Goal: Task Accomplishment & Management: Manage account settings

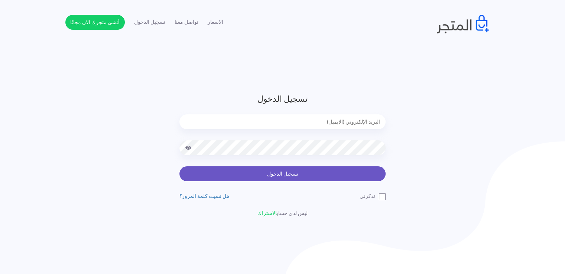
type input "[EMAIL_ADDRESS][DOMAIN_NAME]"
click at [302, 172] on button "تسجيل الدخول" at bounding box center [282, 173] width 206 height 15
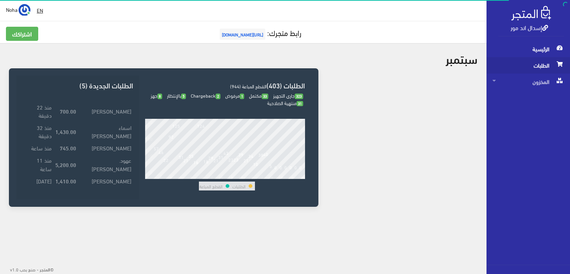
click at [531, 66] on span "الطلبات" at bounding box center [529, 65] width 72 height 16
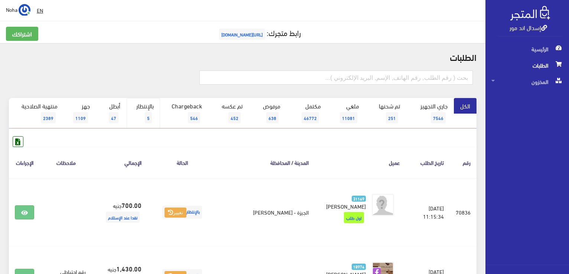
click at [137, 105] on link "بالإنتظار 5" at bounding box center [143, 113] width 33 height 30
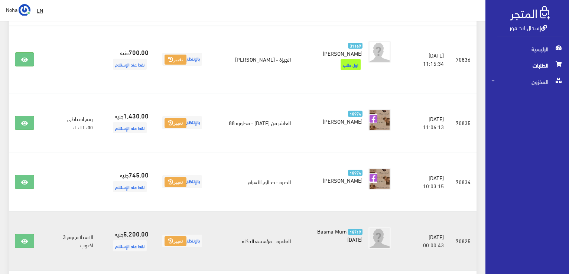
scroll to position [147, 0]
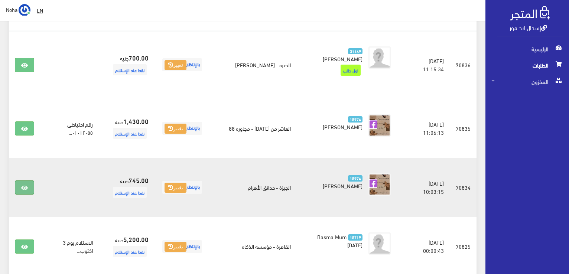
click at [23, 185] on icon at bounding box center [24, 188] width 7 height 6
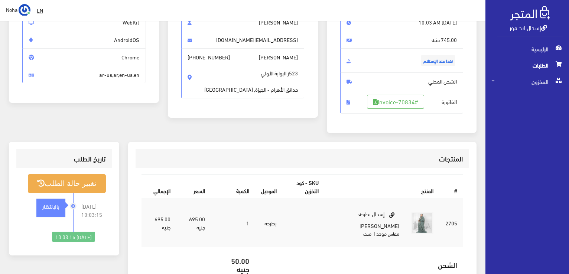
scroll to position [74, 0]
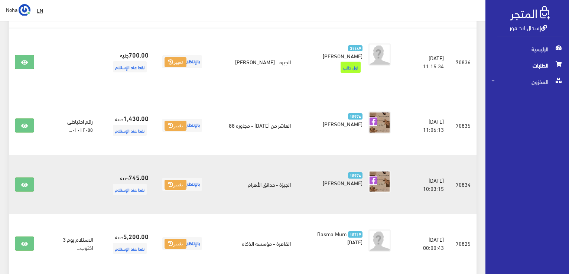
scroll to position [110, 0]
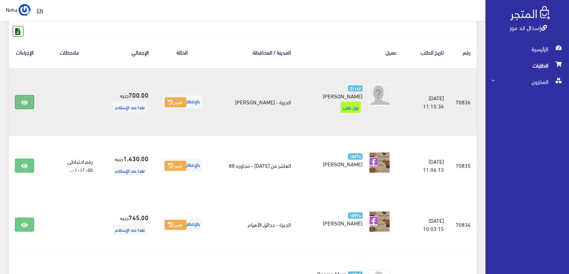
click at [24, 100] on icon at bounding box center [24, 103] width 7 height 6
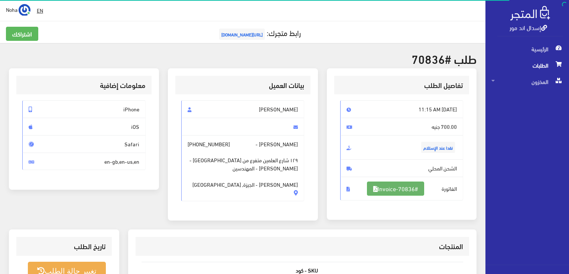
click at [386, 191] on link "#Invoice-70836" at bounding box center [395, 189] width 57 height 14
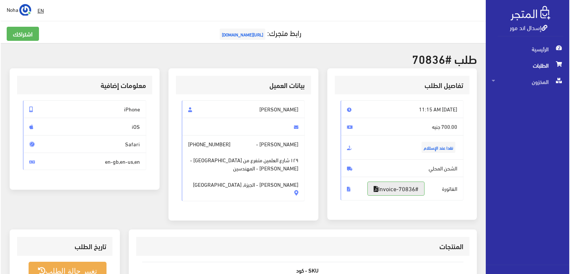
scroll to position [111, 0]
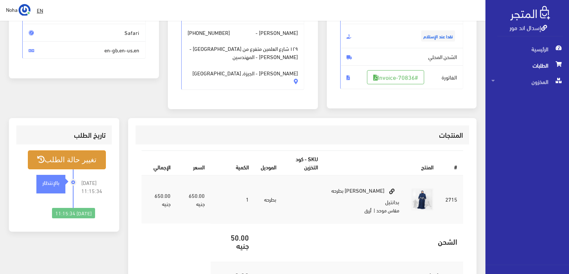
click at [71, 157] on button "تغيير حالة الطلب" at bounding box center [67, 159] width 78 height 19
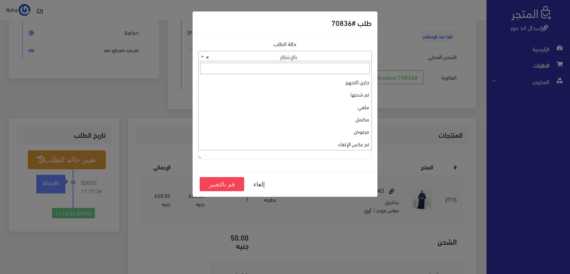
click at [309, 60] on span "× بالإنتظار" at bounding box center [285, 56] width 173 height 10
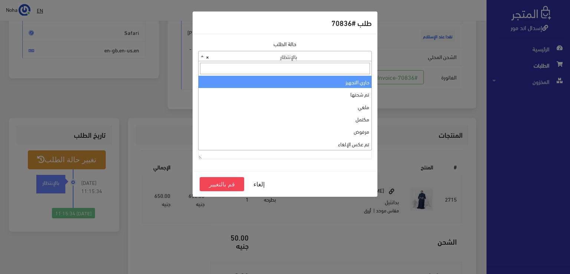
select select "1"
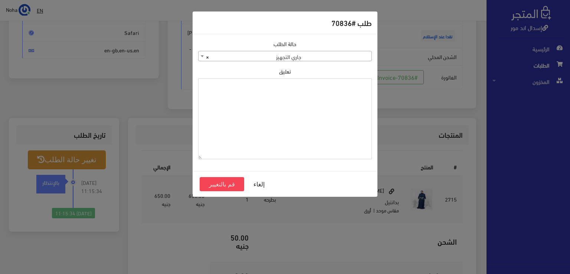
paste textarea "1126577"
type textarea "1126577"
click at [207, 186] on button "قم بالتغيير" at bounding box center [222, 184] width 45 height 14
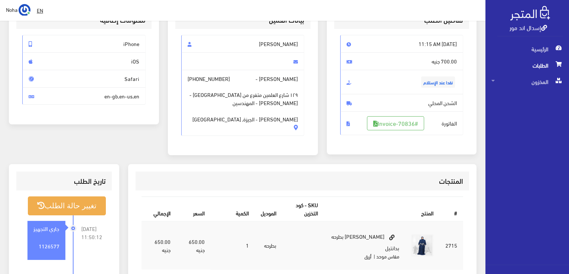
scroll to position [149, 0]
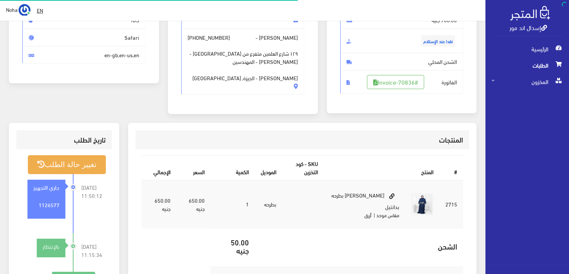
scroll to position [107, 0]
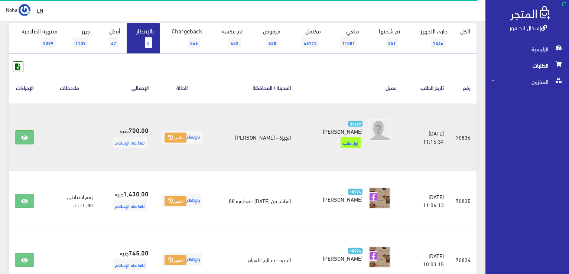
scroll to position [73, 0]
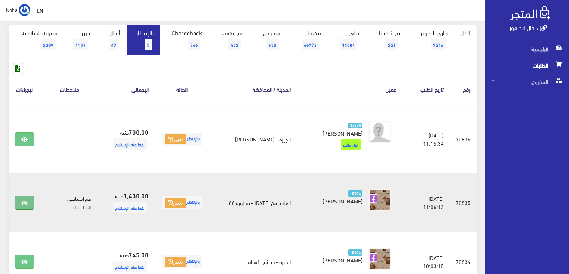
click at [31, 196] on link at bounding box center [24, 203] width 19 height 14
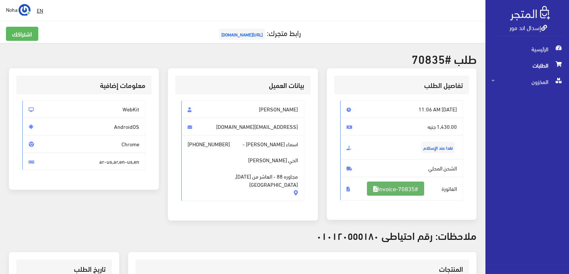
click at [392, 184] on link "#Invoice-70835" at bounding box center [395, 189] width 57 height 14
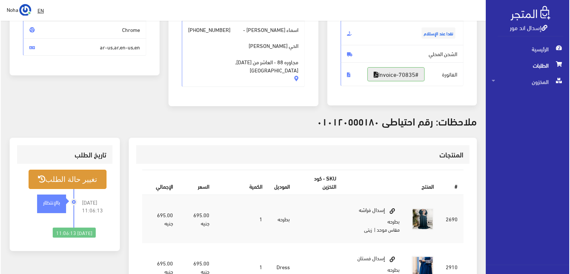
scroll to position [149, 0]
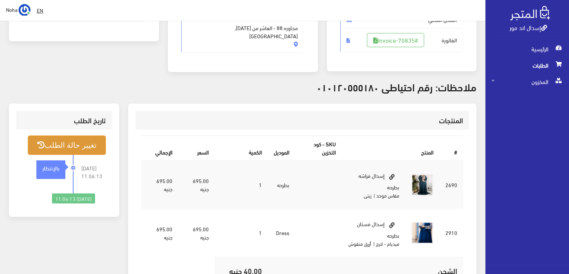
click at [74, 146] on button "تغيير حالة الطلب" at bounding box center [67, 145] width 78 height 19
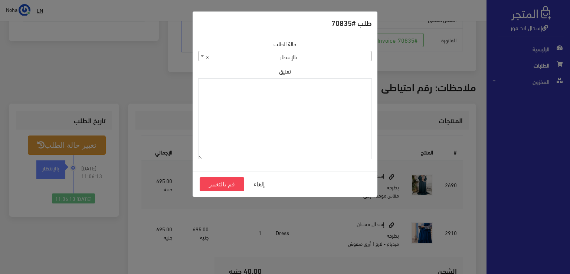
click at [263, 57] on span "× بالإنتظار" at bounding box center [285, 56] width 173 height 10
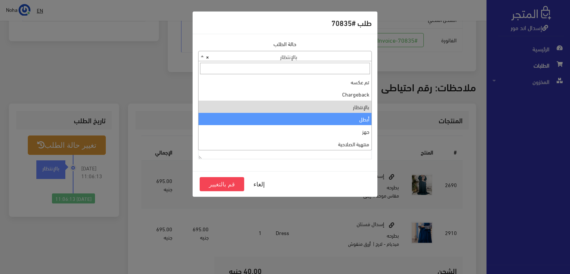
scroll to position [0, 0]
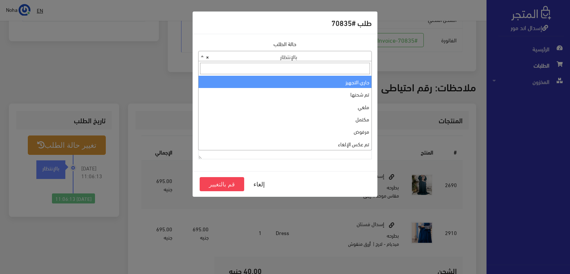
select select "1"
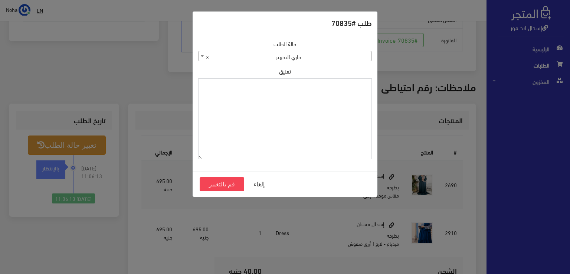
paste textarea "1126577"
type textarea "1126577"
click at [221, 185] on button "قم بالتغيير" at bounding box center [222, 184] width 45 height 14
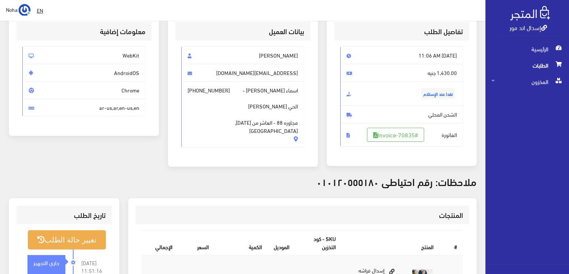
scroll to position [111, 0]
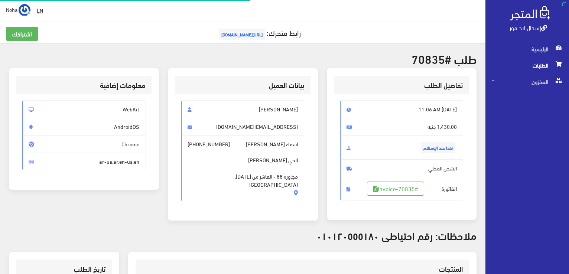
scroll to position [146, 0]
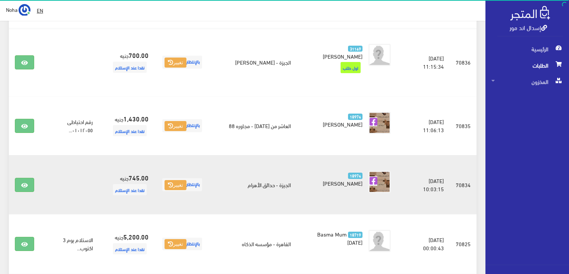
scroll to position [185, 0]
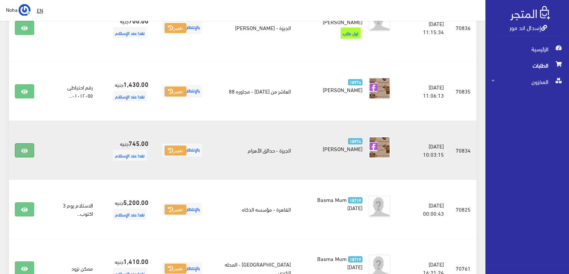
click at [26, 148] on icon at bounding box center [24, 151] width 7 height 6
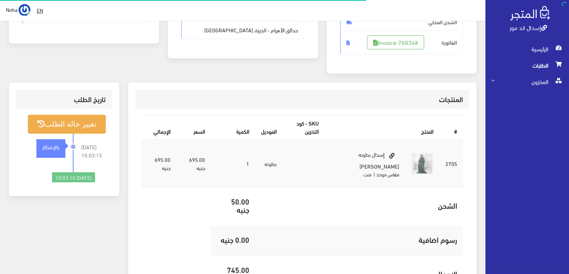
scroll to position [149, 0]
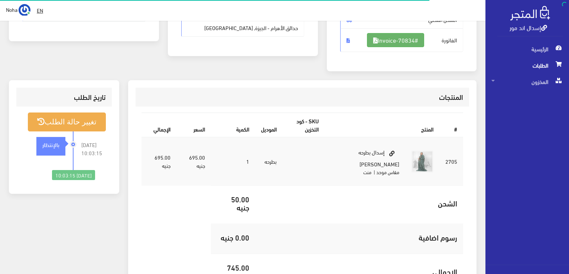
click at [402, 36] on link "#Invoice-70834" at bounding box center [395, 40] width 57 height 14
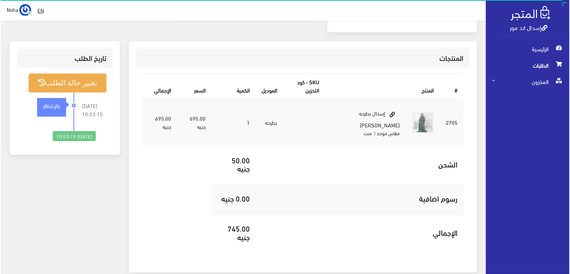
scroll to position [218, 0]
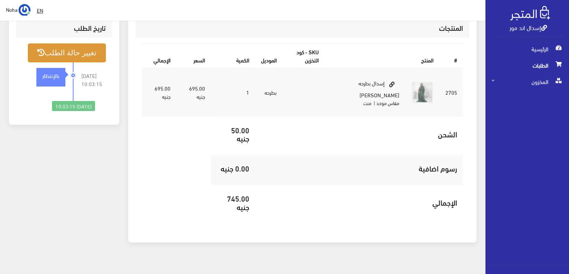
click at [72, 53] on button "تغيير حالة الطلب" at bounding box center [67, 52] width 78 height 19
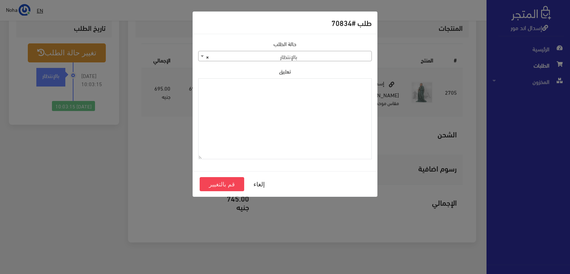
drag, startPoint x: 250, startPoint y: 56, endPoint x: 242, endPoint y: 59, distance: 8.1
click at [249, 56] on span "× بالإنتظار" at bounding box center [285, 56] width 173 height 10
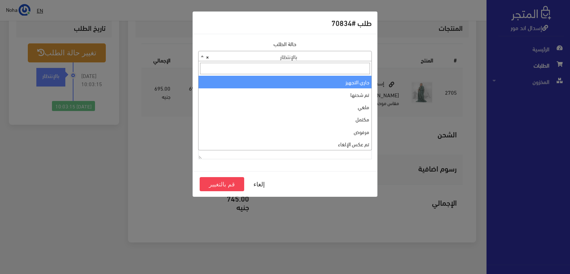
select select "1"
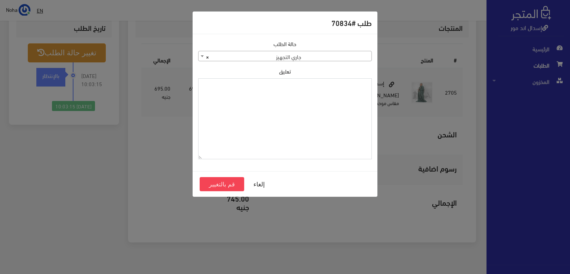
paste textarea "1126577"
type textarea "1126577"
click at [218, 183] on button "قم بالتغيير" at bounding box center [222, 184] width 45 height 14
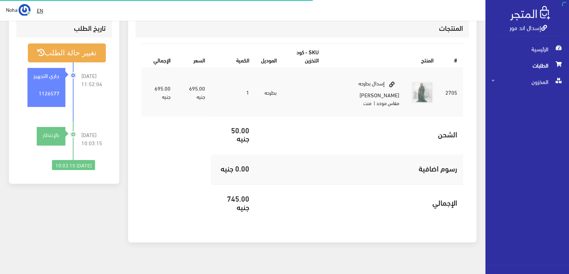
scroll to position [218, 0]
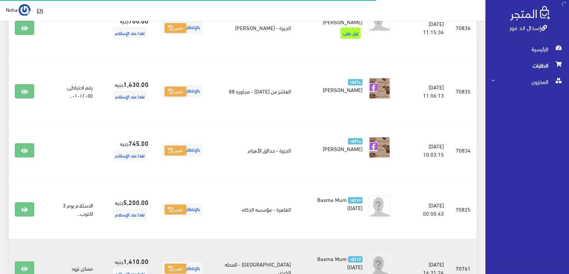
scroll to position [185, 0]
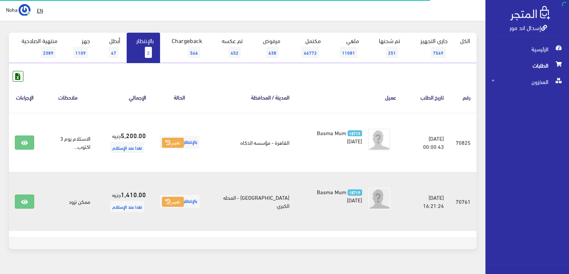
scroll to position [74, 0]
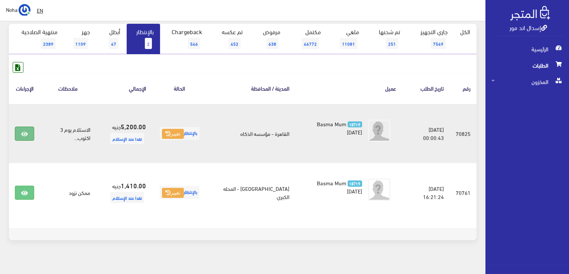
click at [21, 131] on icon at bounding box center [24, 134] width 7 height 6
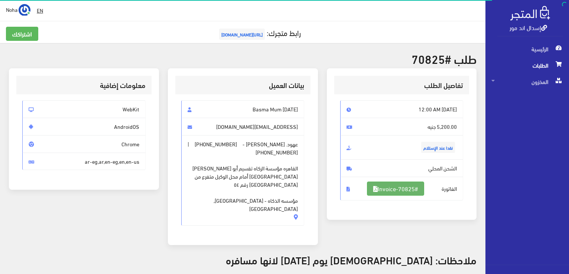
click at [388, 191] on link "#Invoice-70825" at bounding box center [395, 189] width 57 height 14
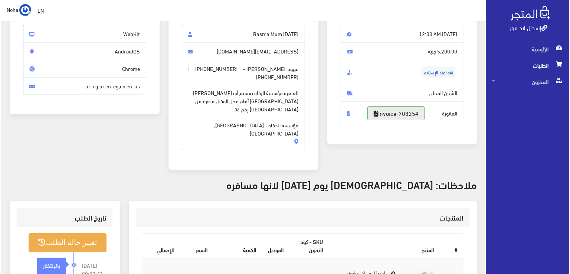
scroll to position [149, 0]
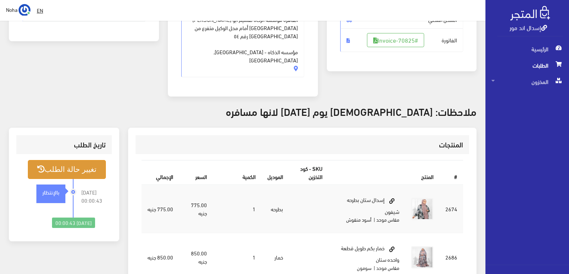
click at [94, 160] on button "تغيير حالة الطلب" at bounding box center [67, 169] width 78 height 19
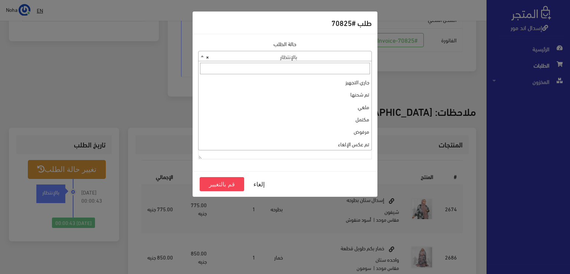
drag, startPoint x: 243, startPoint y: 55, endPoint x: 240, endPoint y: 93, distance: 38.0
click at [243, 55] on span "× بالإنتظار" at bounding box center [285, 56] width 173 height 10
select select "1"
paste textarea "1126577"
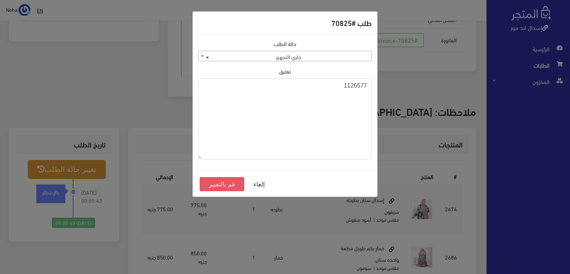
type textarea "1126577"
click at [222, 185] on button "قم بالتغيير" at bounding box center [222, 184] width 45 height 14
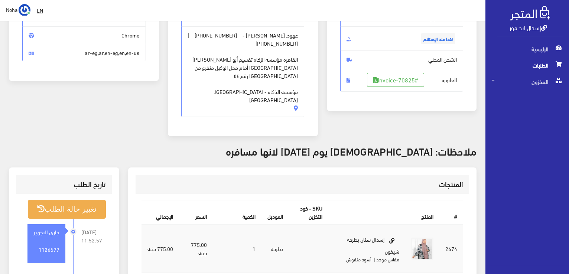
scroll to position [111, 0]
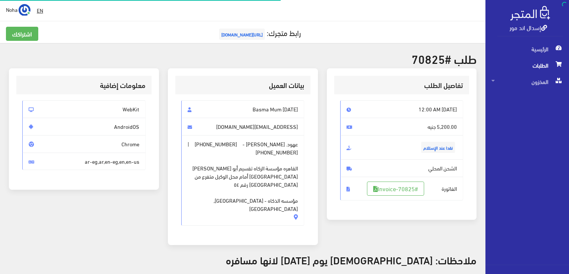
scroll to position [146, 0]
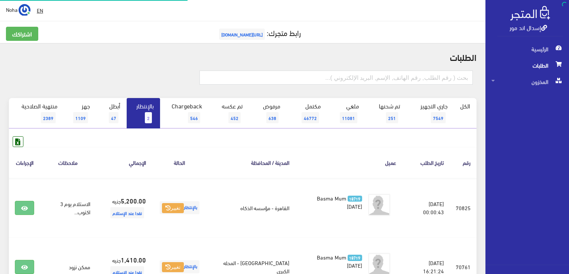
scroll to position [74, 0]
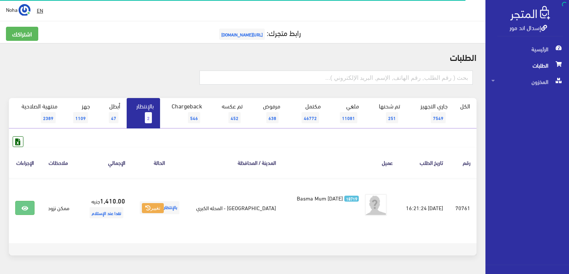
scroll to position [22, 0]
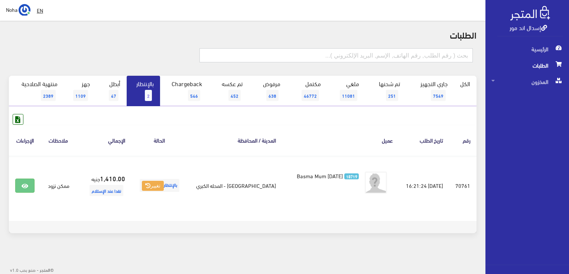
click at [379, 58] on input "text" at bounding box center [335, 55] width 273 height 14
type input "0144823360"
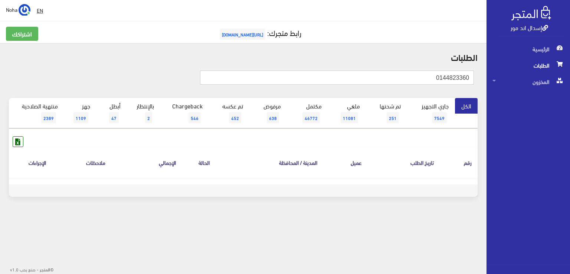
drag, startPoint x: 430, startPoint y: 80, endPoint x: 418, endPoint y: 136, distance: 57.1
click at [570, 99] on div "إسدال اند مور الرئيسية الطلبات المخزون" at bounding box center [285, 119] width 570 height 238
type input "01044823360"
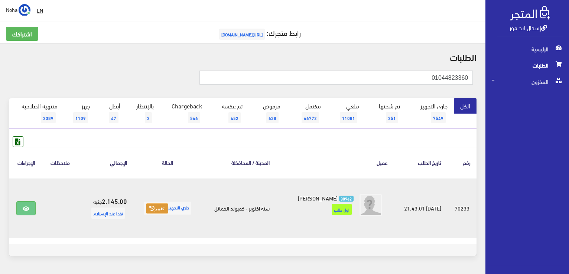
click at [157, 207] on button "تغيير" at bounding box center [157, 209] width 22 height 10
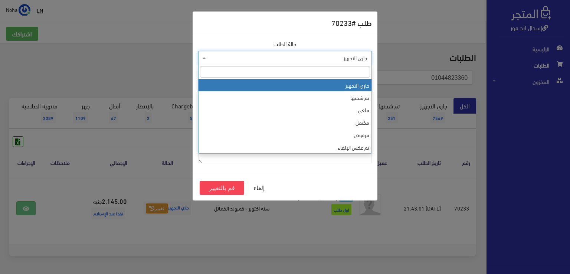
click at [258, 63] on span "جاري التجهيز" at bounding box center [285, 58] width 174 height 14
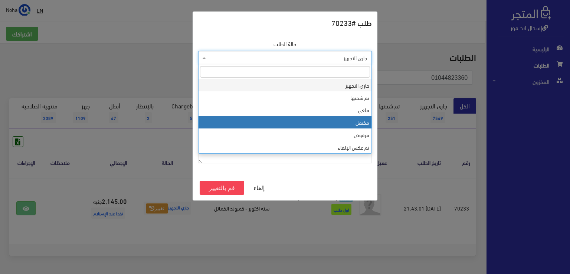
select select "4"
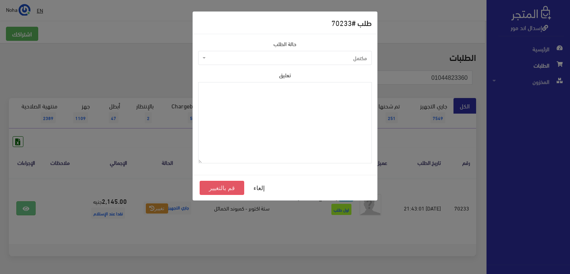
click at [221, 187] on button "قم بالتغيير" at bounding box center [222, 188] width 45 height 14
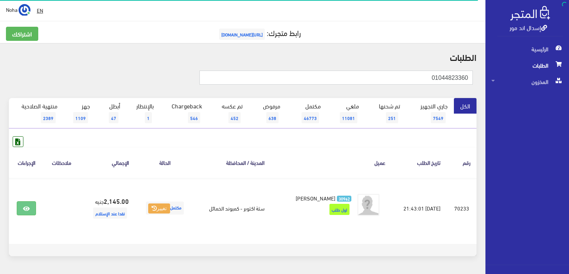
drag, startPoint x: 429, startPoint y: 74, endPoint x: 1, endPoint y: 109, distance: 428.9
click at [553, 104] on div "إسدال اند مور الرئيسية الطلبات المخزون" at bounding box center [284, 149] width 569 height 298
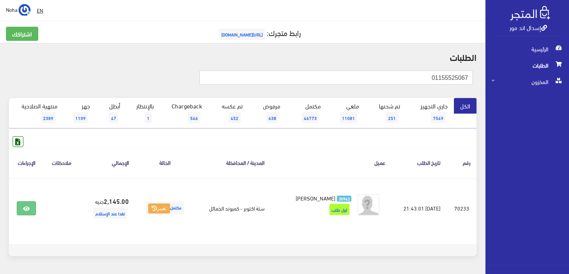
type input "01155525067"
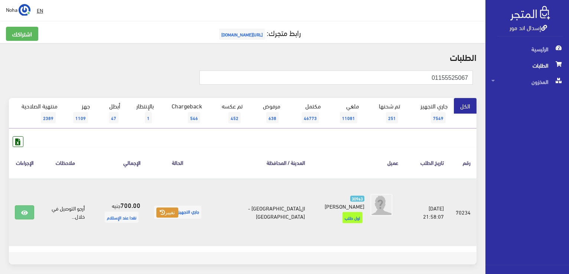
click at [178, 208] on button "تغيير" at bounding box center [167, 213] width 22 height 10
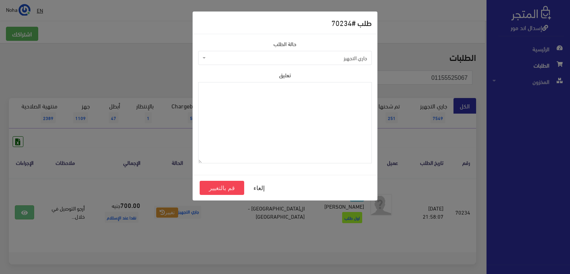
click at [289, 60] on span "جاري التجهيز" at bounding box center [288, 57] width 160 height 7
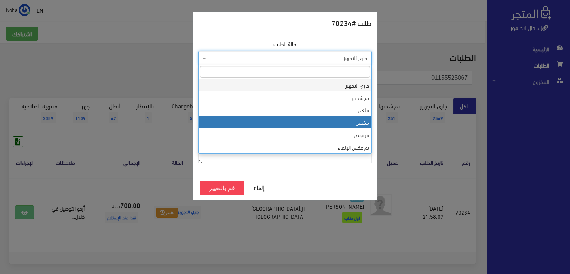
select select "4"
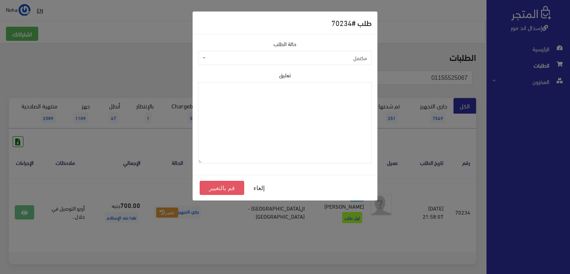
click at [216, 189] on button "قم بالتغيير" at bounding box center [222, 188] width 45 height 14
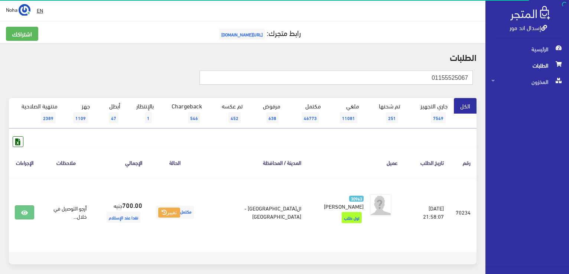
drag, startPoint x: 425, startPoint y: 76, endPoint x: 413, endPoint y: 77, distance: 11.6
click at [511, 75] on div "إسدال اند مور الرئيسية الطلبات المخزون" at bounding box center [284, 153] width 569 height 306
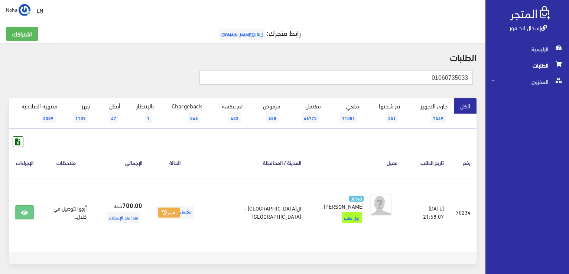
type input "01060735033"
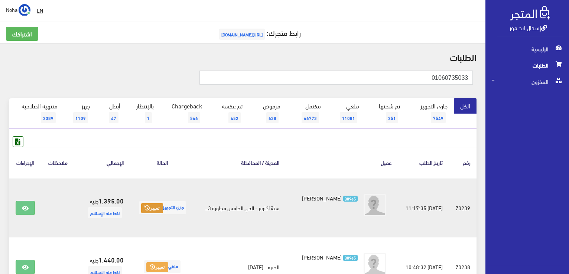
click at [149, 205] on icon at bounding box center [146, 207] width 5 height 5
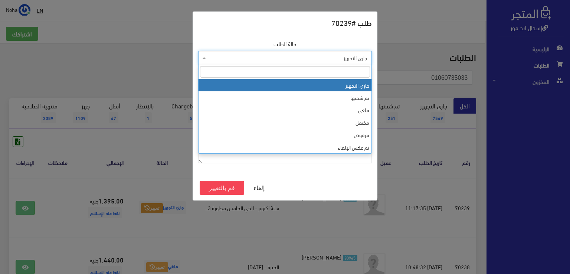
drag, startPoint x: 242, startPoint y: 59, endPoint x: 242, endPoint y: 79, distance: 20.4
click at [242, 59] on span "جاري التجهيز" at bounding box center [288, 57] width 160 height 7
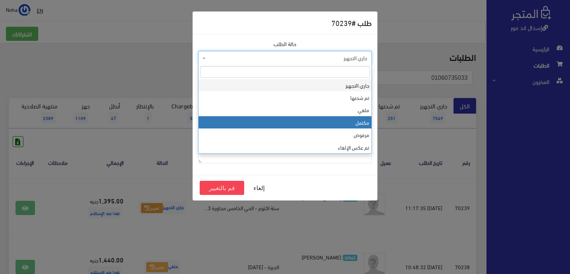
select select "4"
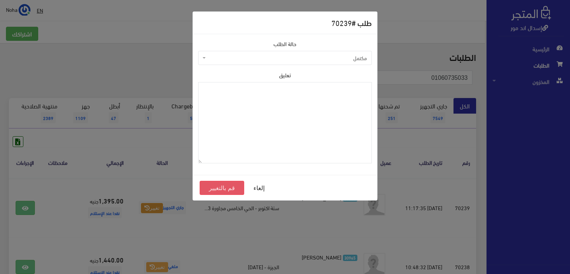
click at [232, 188] on button "قم بالتغيير" at bounding box center [222, 188] width 45 height 14
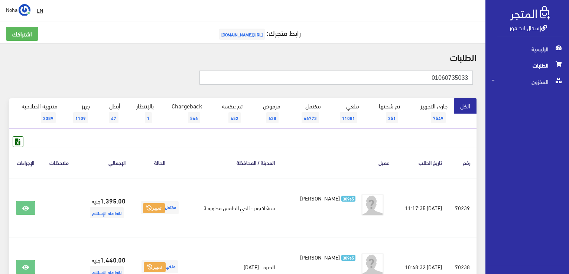
drag, startPoint x: 422, startPoint y: 76, endPoint x: 483, endPoint y: 36, distance: 72.7
click at [569, 88] on html "إسدال اند مور الرئيسية الطلبات" at bounding box center [284, 137] width 569 height 274
type input "01000005055"
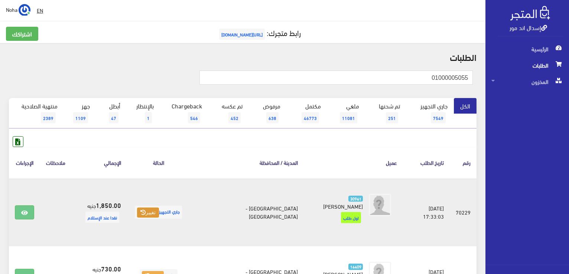
click at [146, 210] on icon at bounding box center [142, 212] width 5 height 5
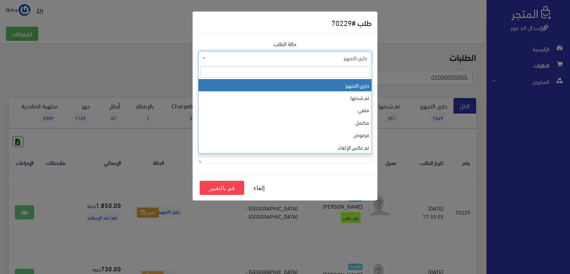
click at [264, 57] on span "جاري التجهيز" at bounding box center [288, 57] width 160 height 7
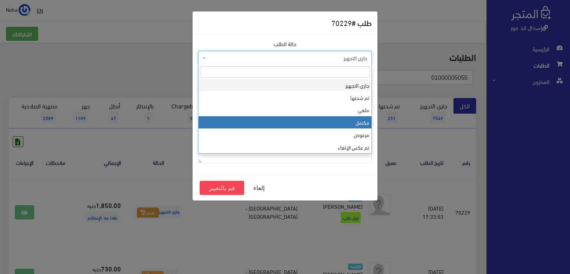
select select "4"
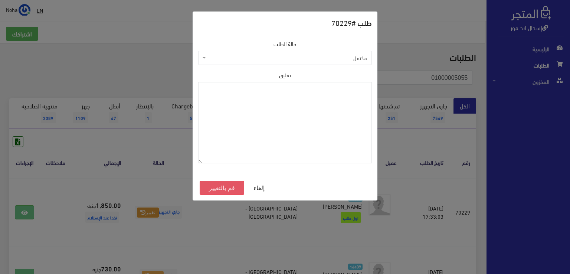
click at [224, 188] on button "قم بالتغيير" at bounding box center [222, 188] width 45 height 14
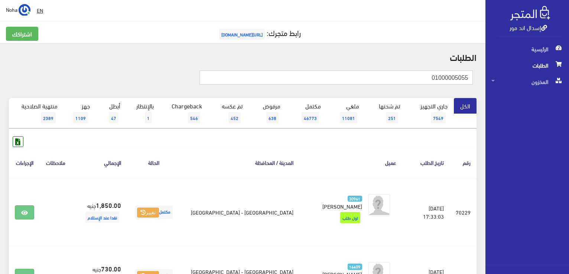
drag, startPoint x: 430, startPoint y: 77, endPoint x: 560, endPoint y: 66, distance: 130.4
click at [560, 66] on div "إسدال اند مور الرئيسية الطلبات المخزون" at bounding box center [284, 182] width 569 height 365
type input "01202061599"
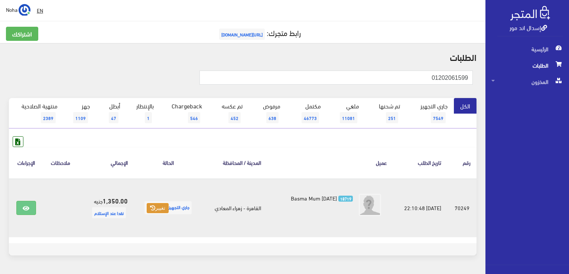
click at [154, 210] on button "تغيير" at bounding box center [158, 208] width 22 height 10
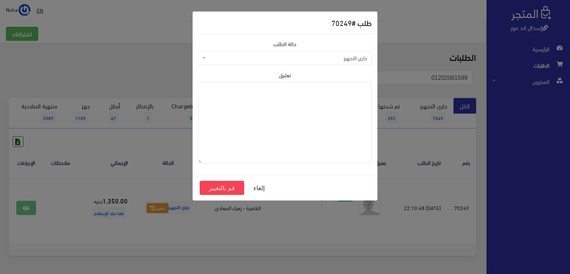
click at [260, 58] on span "جاري التجهيز" at bounding box center [288, 57] width 160 height 7
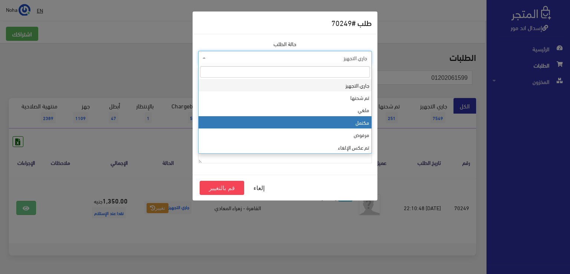
select select "4"
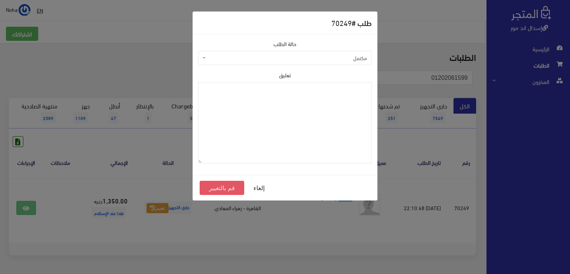
click at [229, 187] on button "قم بالتغيير" at bounding box center [222, 188] width 45 height 14
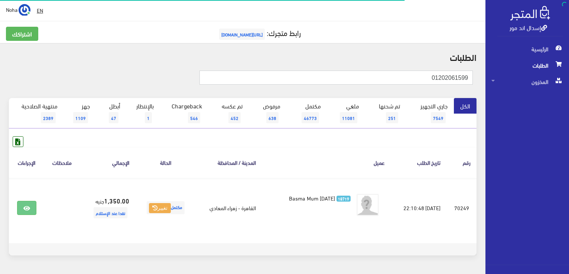
drag, startPoint x: 0, startPoint y: 0, endPoint x: 570, endPoint y: 110, distance: 580.6
click at [569, 110] on html "إسدال اند مور الرئيسية الطلبات" at bounding box center [284, 137] width 569 height 274
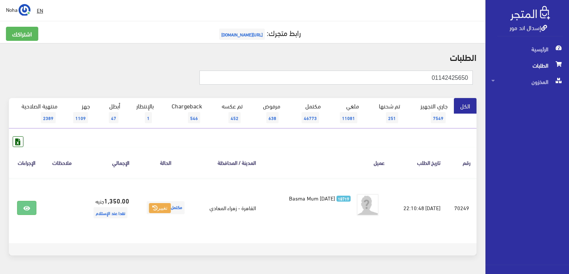
type input "01142425650"
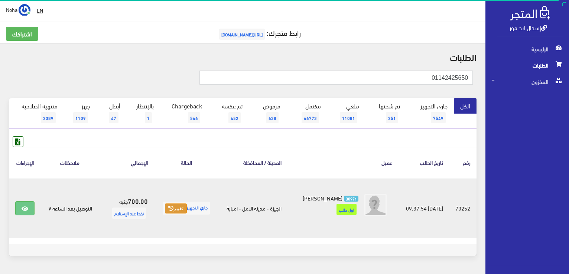
click at [169, 208] on icon at bounding box center [170, 208] width 5 height 5
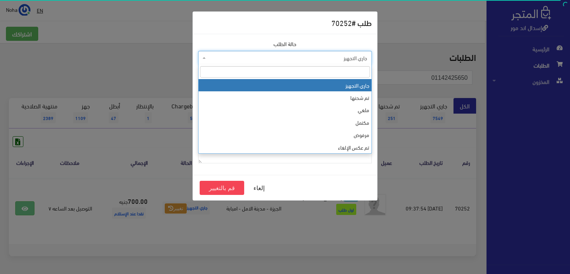
click at [250, 58] on span "جاري التجهيز" at bounding box center [288, 57] width 160 height 7
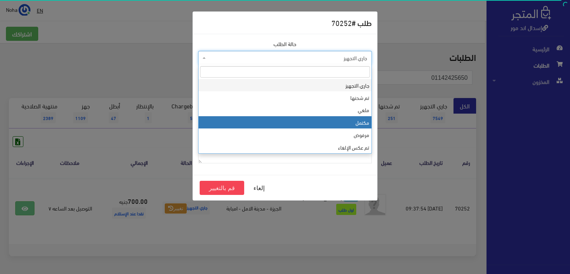
select select "4"
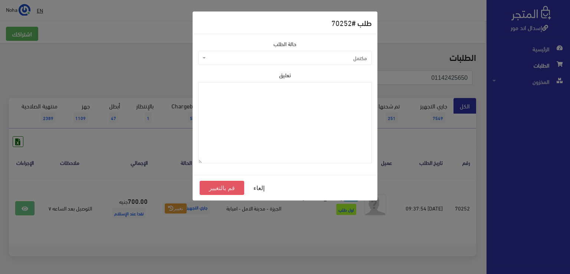
click at [233, 188] on button "قم بالتغيير" at bounding box center [222, 188] width 45 height 14
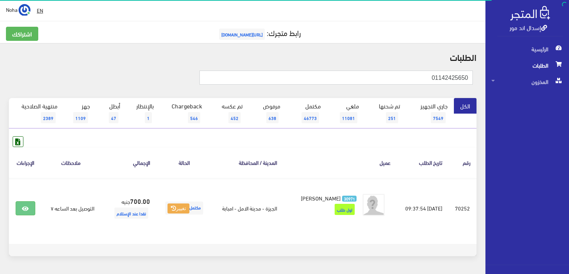
drag, startPoint x: 428, startPoint y: 75, endPoint x: 247, endPoint y: 42, distance: 184.7
click at [563, 97] on div "إسدال اند مور الرئيسية الطلبات المخزون" at bounding box center [284, 149] width 569 height 298
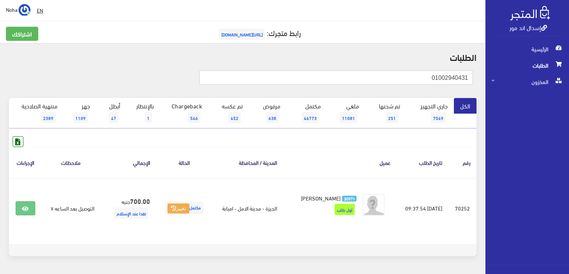
type input "01002940431"
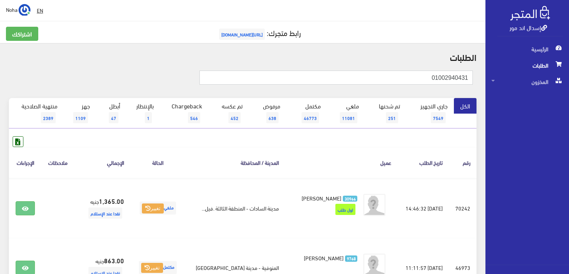
drag, startPoint x: 403, startPoint y: 80, endPoint x: 570, endPoint y: 116, distance: 170.9
click at [569, 116] on html "إسدال اند مور الرئيسية الطلبات" at bounding box center [284, 137] width 569 height 274
type input "01009691693"
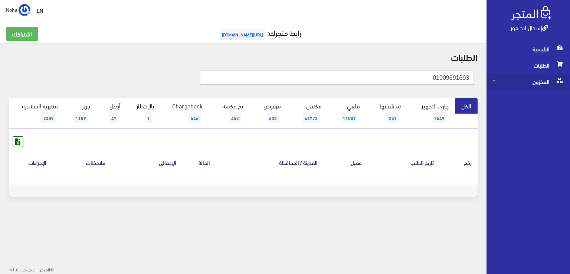
drag, startPoint x: 419, startPoint y: 79, endPoint x: 568, endPoint y: 83, distance: 149.0
click at [570, 83] on div "إسدال اند مور الرئيسية الطلبات المخزون" at bounding box center [285, 119] width 570 height 238
type input "01009691639"
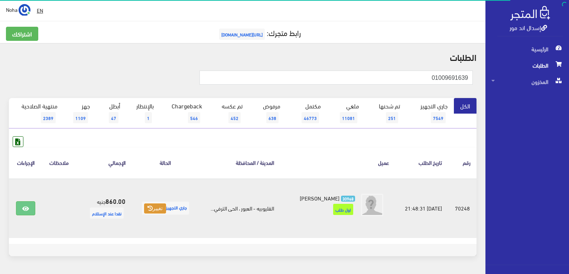
click at [157, 208] on button "تغيير" at bounding box center [155, 209] width 22 height 10
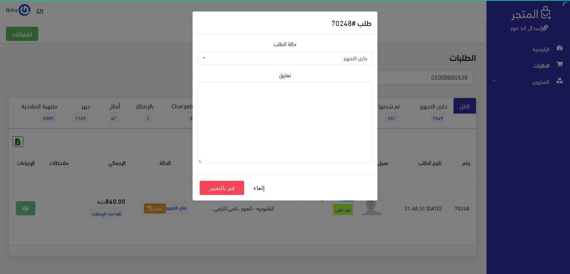
click at [250, 54] on span "جاري التجهيز" at bounding box center [288, 57] width 160 height 7
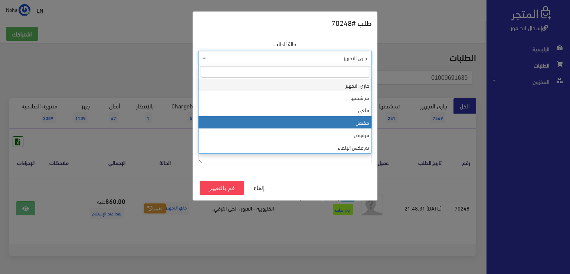
select select "4"
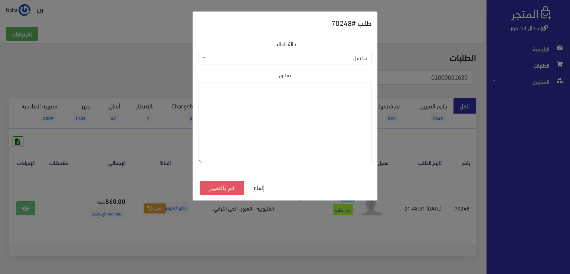
click at [230, 186] on button "قم بالتغيير" at bounding box center [222, 188] width 45 height 14
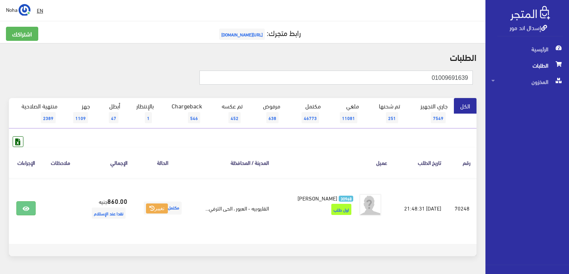
drag, startPoint x: 428, startPoint y: 77, endPoint x: 570, endPoint y: 74, distance: 142.3
click at [569, 74] on html "إسدال اند مور الرئيسية الطلبات" at bounding box center [284, 137] width 569 height 274
type input "01065669756"
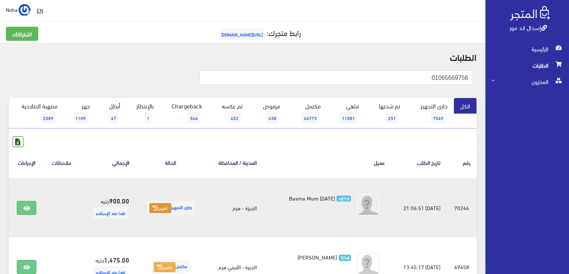
click at [159, 210] on button "تغيير" at bounding box center [160, 208] width 22 height 10
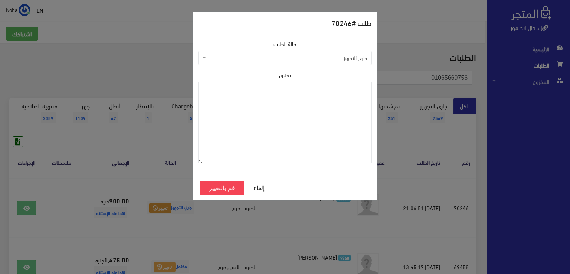
click at [247, 58] on span "جاري التجهيز" at bounding box center [288, 57] width 160 height 7
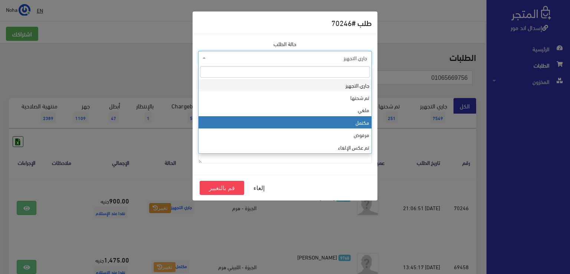
select select "4"
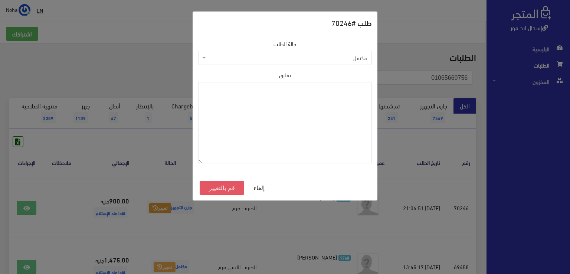
click at [231, 188] on button "قم بالتغيير" at bounding box center [222, 188] width 45 height 14
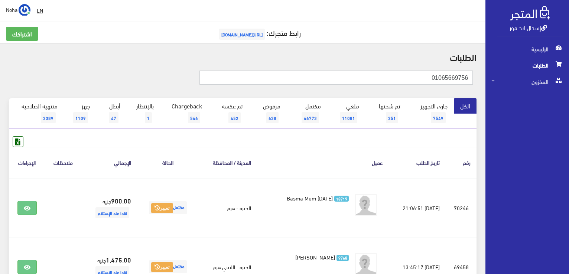
drag, startPoint x: 417, startPoint y: 79, endPoint x: 312, endPoint y: 7, distance: 127.1
click at [569, 92] on html "إسدال اند مور الرئيسية الطلبات" at bounding box center [284, 137] width 569 height 274
type input "01030044406"
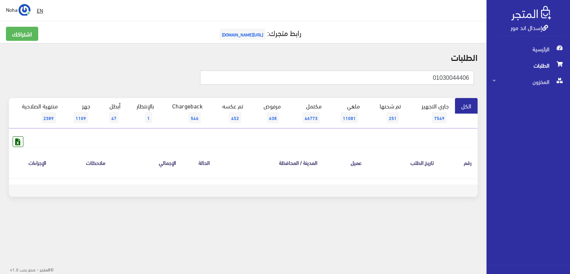
drag, startPoint x: 422, startPoint y: 79, endPoint x: 570, endPoint y: 57, distance: 150.1
click at [570, 58] on div "إسدال اند مور الرئيسية الطلبات المخزون" at bounding box center [285, 119] width 570 height 238
type input "01030044406"
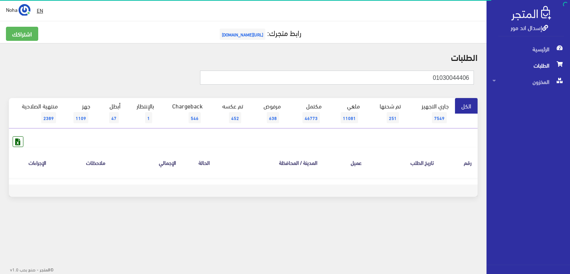
drag, startPoint x: 416, startPoint y: 78, endPoint x: 570, endPoint y: 71, distance: 154.3
click at [570, 71] on div "إسدال اند مور الرئيسية الطلبات المخزون" at bounding box center [285, 119] width 570 height 238
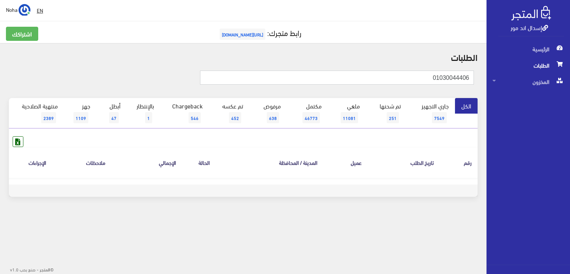
type input "h"
type input "[PERSON_NAME]"
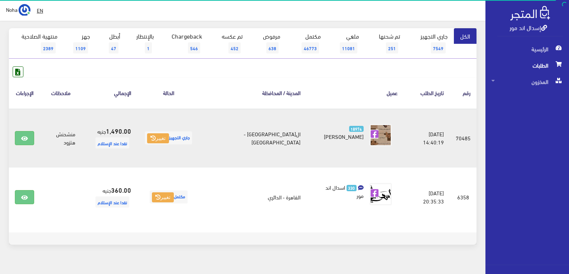
scroll to position [74, 0]
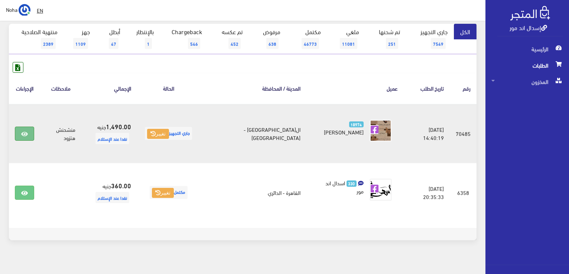
click at [28, 133] on icon at bounding box center [24, 134] width 7 height 6
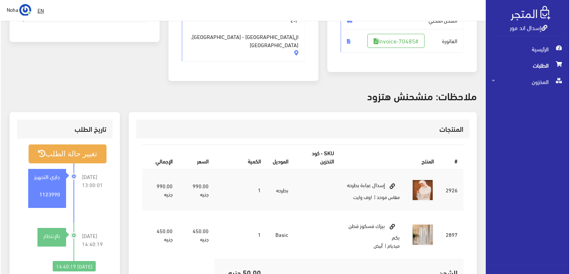
scroll to position [111, 0]
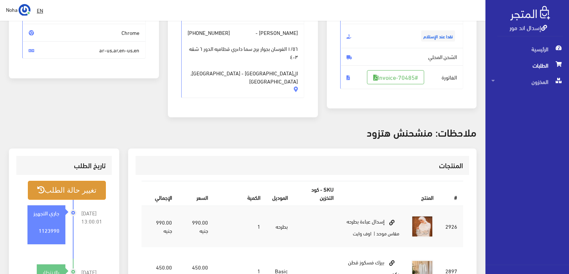
click at [75, 183] on button "تغيير حالة الطلب" at bounding box center [67, 190] width 78 height 19
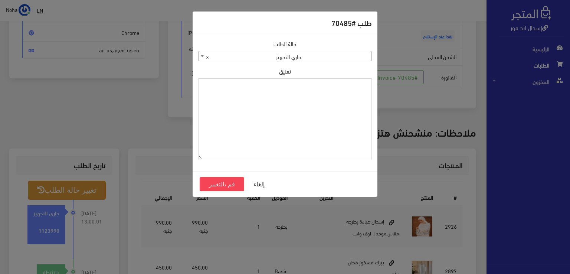
click at [250, 124] on textarea "تعليق" at bounding box center [285, 118] width 174 height 81
type textarea "اذن صرف ب1440"
click at [232, 187] on button "قم بالتغيير" at bounding box center [222, 184] width 45 height 14
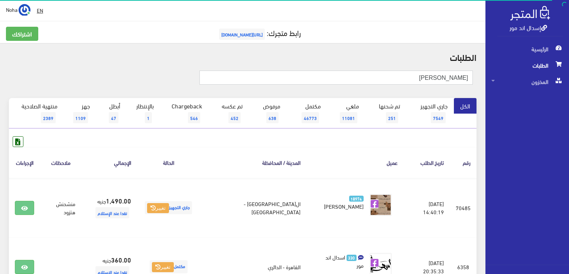
drag, startPoint x: 410, startPoint y: 82, endPoint x: 570, endPoint y: 118, distance: 163.8
click at [569, 118] on html "إسدال اند مور الرئيسية الطلبات" at bounding box center [284, 137] width 569 height 274
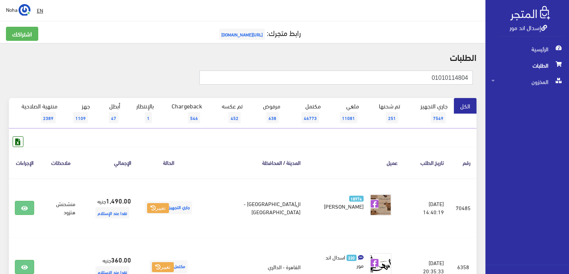
type input "01010114804"
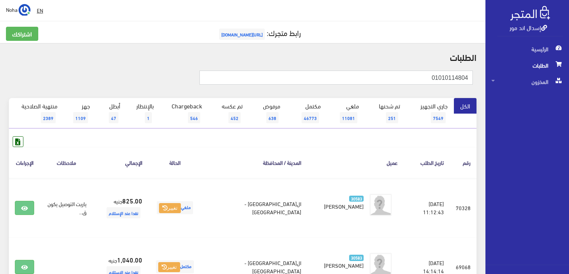
drag, startPoint x: 431, startPoint y: 81, endPoint x: 472, endPoint y: 83, distance: 41.6
click at [472, 83] on input "01010114804" at bounding box center [335, 78] width 273 height 14
type input "01007951266"
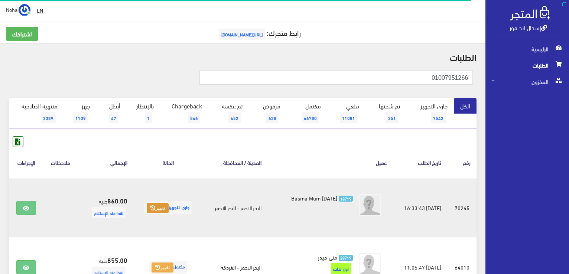
click at [153, 210] on button "تغيير" at bounding box center [158, 208] width 22 height 10
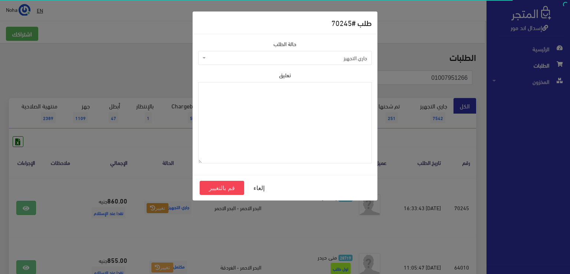
click at [238, 56] on span "جاري التجهيز" at bounding box center [288, 57] width 160 height 7
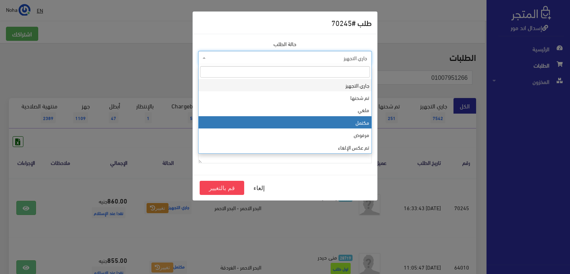
select select "4"
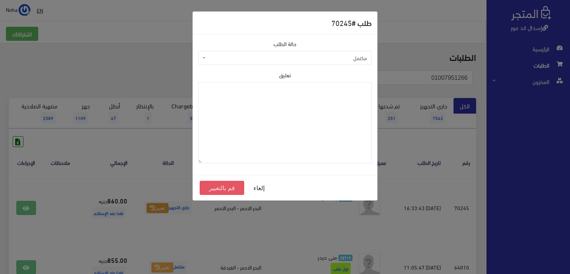
click at [214, 184] on button "قم بالتغيير" at bounding box center [222, 188] width 45 height 14
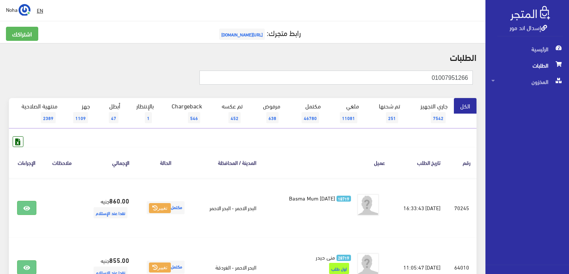
drag, startPoint x: 417, startPoint y: 76, endPoint x: 570, endPoint y: 78, distance: 153.0
click at [569, 78] on html "إسدال اند مور الرئيسية الطلبات" at bounding box center [284, 137] width 569 height 274
type input "01004763963"
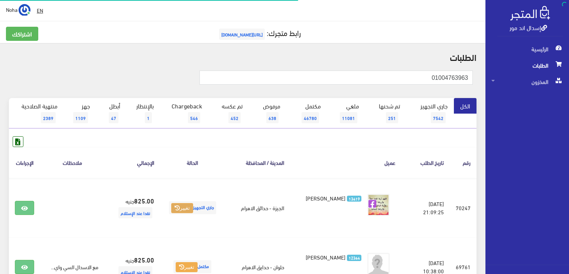
click at [178, 207] on button "تغيير" at bounding box center [182, 208] width 22 height 10
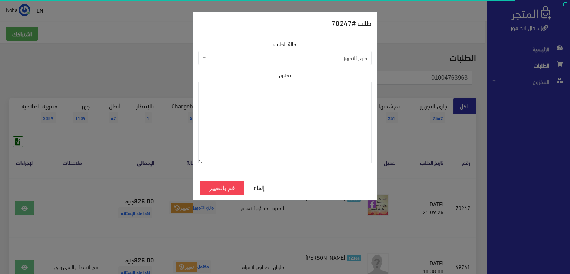
click at [233, 58] on span "جاري التجهيز" at bounding box center [288, 57] width 160 height 7
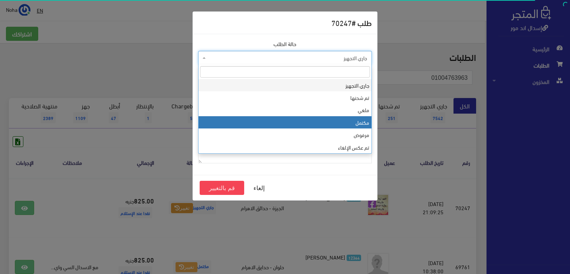
select select "4"
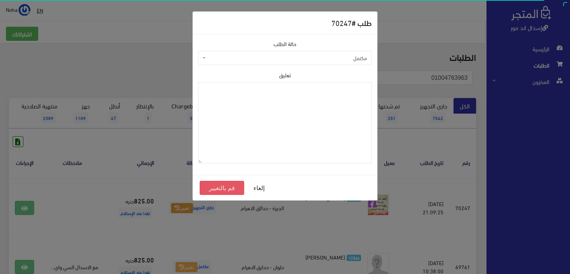
click at [230, 188] on button "قم بالتغيير" at bounding box center [222, 188] width 45 height 14
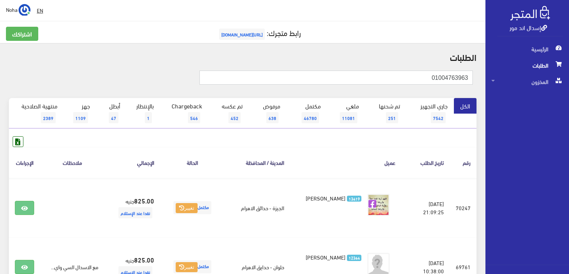
drag, startPoint x: 391, startPoint y: 80, endPoint x: 548, endPoint y: 63, distance: 158.4
type input "01017842185"
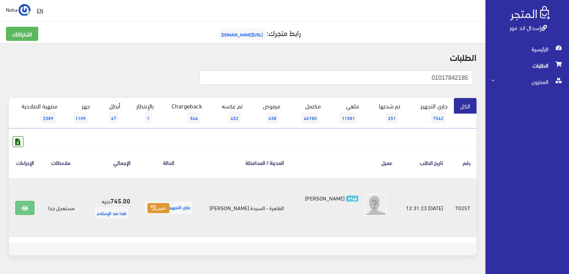
click at [157, 212] on button "تغيير" at bounding box center [158, 208] width 22 height 10
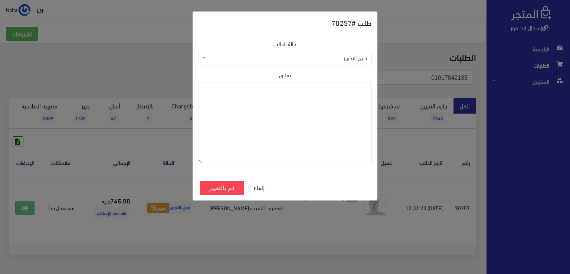
click at [275, 61] on span "جاري التجهيز" at bounding box center [288, 57] width 160 height 7
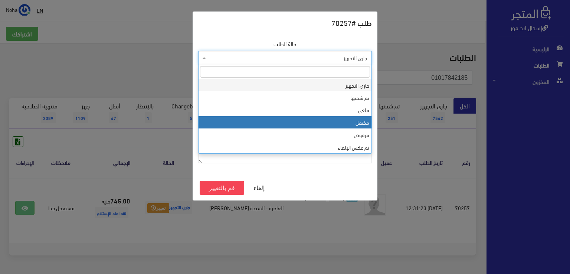
select select "4"
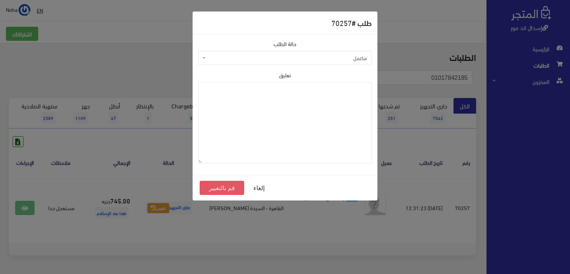
click at [230, 191] on button "قم بالتغيير" at bounding box center [222, 188] width 45 height 14
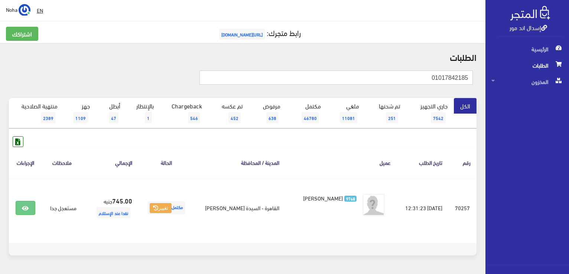
drag, startPoint x: 423, startPoint y: 77, endPoint x: 570, endPoint y: 61, distance: 147.5
click at [569, 62] on html "إسدال اند مور الرئيسية الطلبات" at bounding box center [284, 137] width 569 height 274
type input "01063060184"
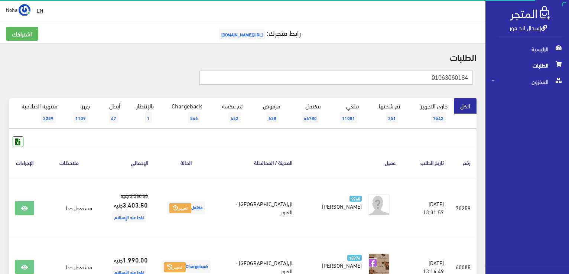
drag, startPoint x: 414, startPoint y: 78, endPoint x: 556, endPoint y: 60, distance: 143.4
click at [569, 73] on html "إسدال اند مور الرئيسية الطلبات" at bounding box center [284, 137] width 569 height 274
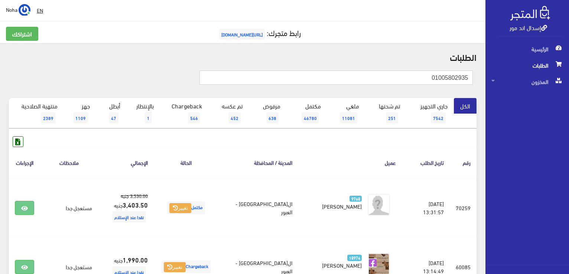
type input "01005802935"
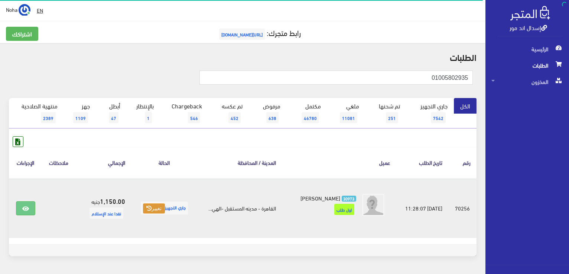
click at [155, 206] on button "تغيير" at bounding box center [154, 209] width 22 height 10
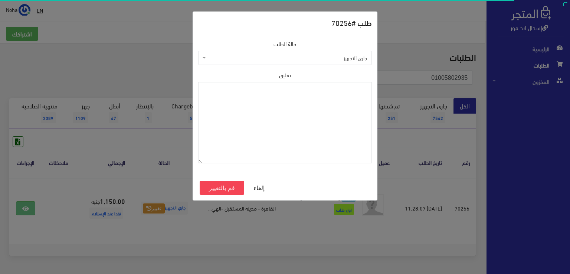
click at [229, 53] on span "جاري التجهيز" at bounding box center [285, 58] width 174 height 14
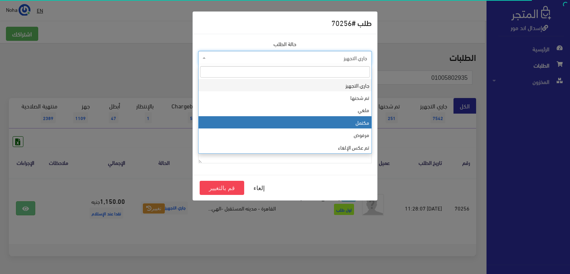
select select "4"
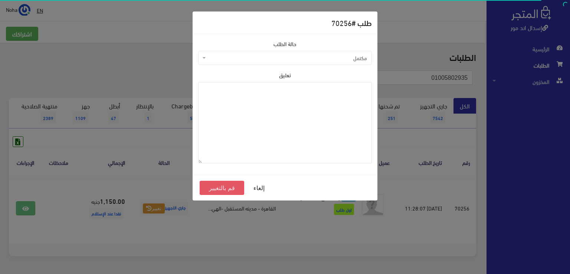
click at [221, 189] on button "قم بالتغيير" at bounding box center [222, 188] width 45 height 14
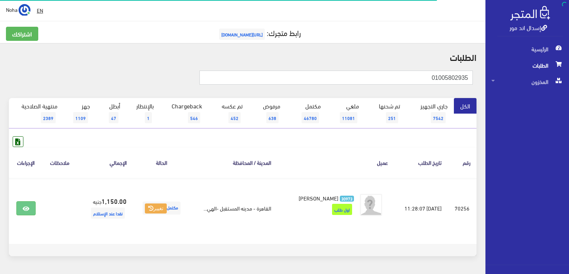
drag, startPoint x: 0, startPoint y: 0, endPoint x: 570, endPoint y: 63, distance: 573.6
click at [569, 65] on html "إسدال اند مور الرئيسية الطلبات" at bounding box center [284, 137] width 569 height 274
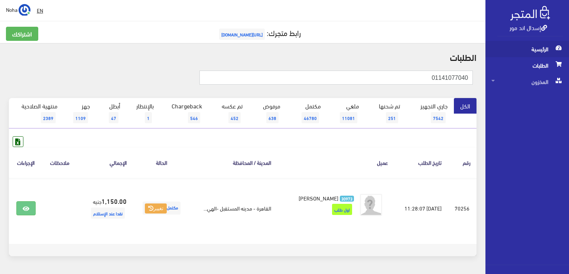
type input "01141077040"
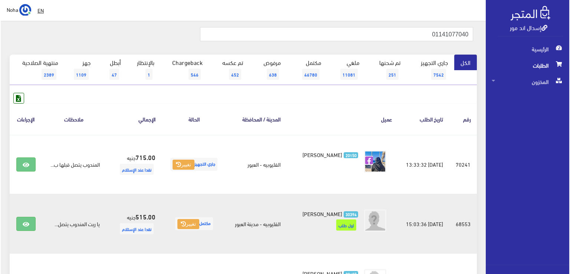
scroll to position [37, 0]
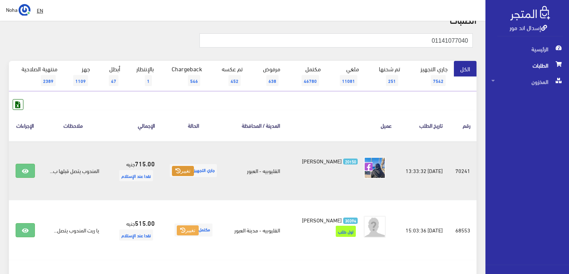
click at [187, 168] on button "تغيير" at bounding box center [183, 171] width 22 height 10
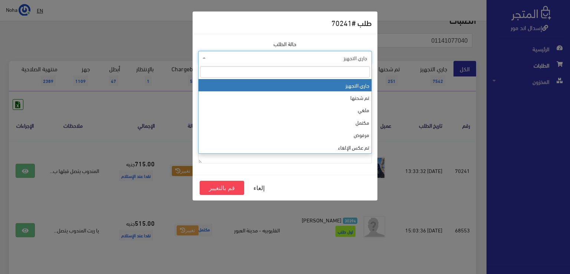
click at [254, 61] on span "جاري التجهيز" at bounding box center [288, 57] width 160 height 7
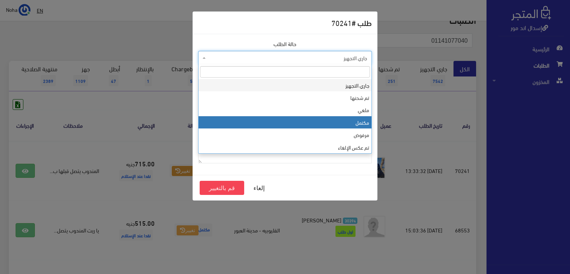
drag, startPoint x: 251, startPoint y: 125, endPoint x: 241, endPoint y: 153, distance: 29.9
select select "4"
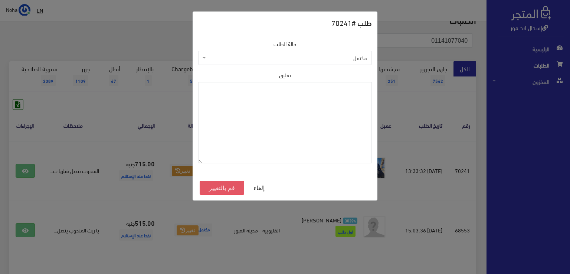
click at [225, 189] on button "قم بالتغيير" at bounding box center [222, 188] width 45 height 14
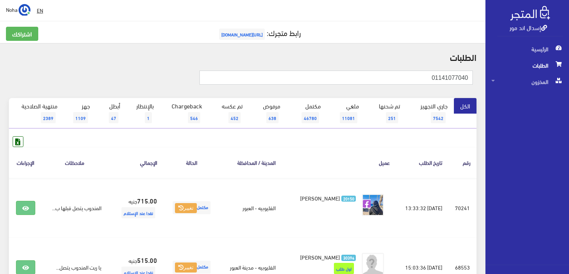
drag, startPoint x: 429, startPoint y: 78, endPoint x: 570, endPoint y: 62, distance: 141.7
click at [569, 62] on html "إسدال اند مور الرئيسية الطلبات" at bounding box center [284, 137] width 569 height 274
type input "01143501465"
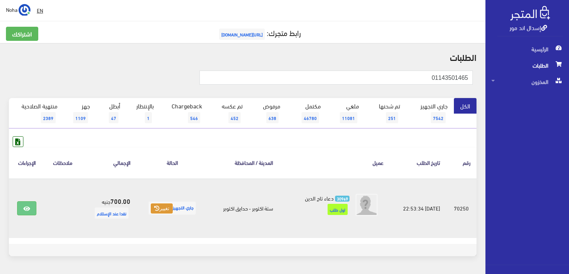
click at [163, 211] on button "تغيير" at bounding box center [162, 209] width 22 height 10
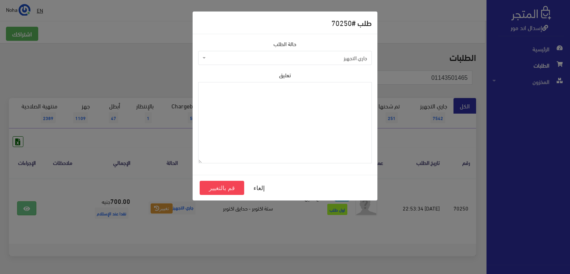
click at [250, 57] on span "جاري التجهيز" at bounding box center [288, 57] width 160 height 7
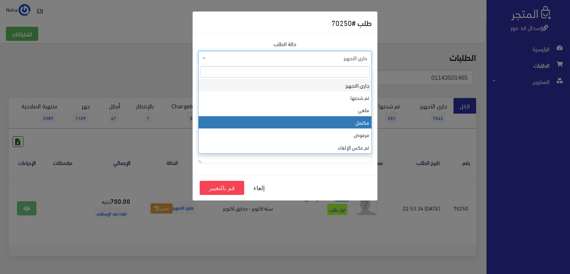
select select "4"
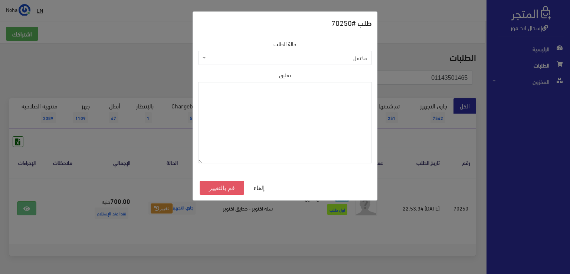
click at [230, 187] on button "قم بالتغيير" at bounding box center [222, 188] width 45 height 14
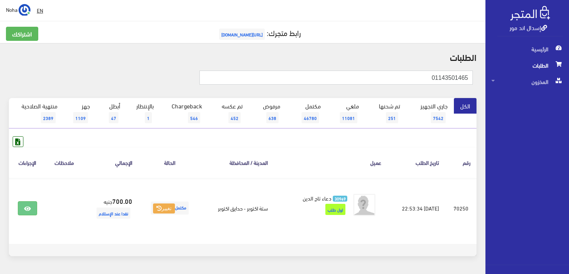
drag, startPoint x: 225, startPoint y: 178, endPoint x: 536, endPoint y: 59, distance: 333.5
click at [536, 59] on div "إسدال اند مور الرئيسية الطلبات المخزون" at bounding box center [284, 149] width 569 height 298
type input "70810"
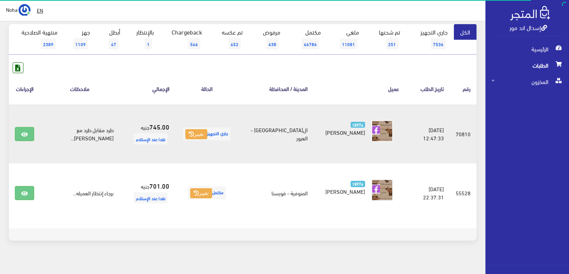
scroll to position [74, 0]
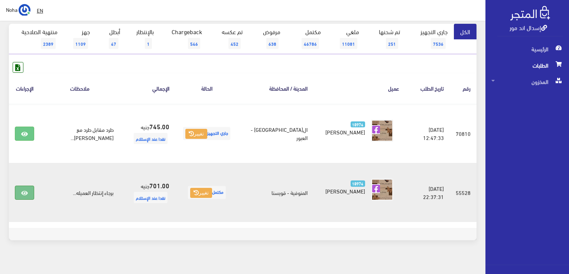
click at [22, 191] on icon at bounding box center [24, 193] width 7 height 6
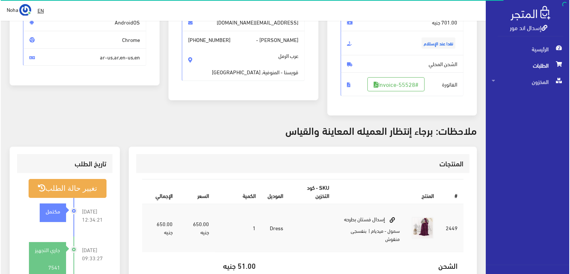
scroll to position [149, 0]
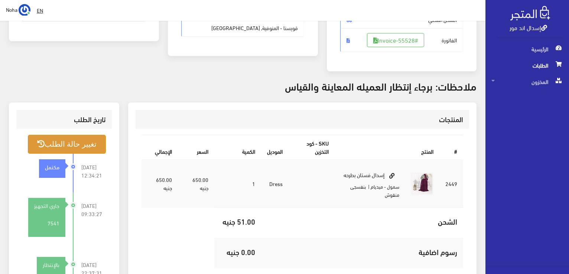
click at [61, 146] on button "تغيير حالة الطلب" at bounding box center [67, 144] width 78 height 19
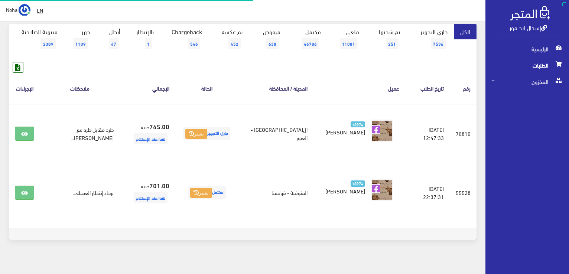
scroll to position [74, 0]
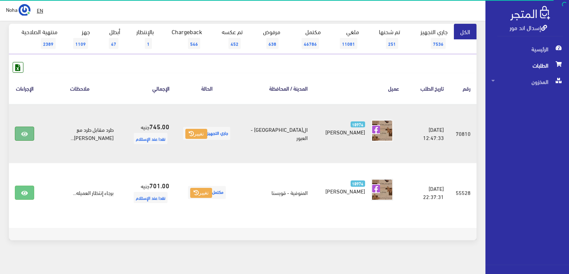
click at [19, 135] on link at bounding box center [24, 134] width 19 height 14
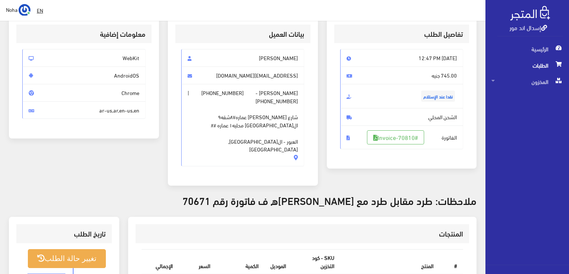
scroll to position [111, 0]
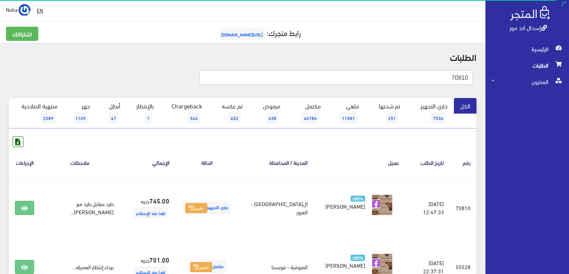
drag, startPoint x: 342, startPoint y: 79, endPoint x: 570, endPoint y: 72, distance: 228.5
click at [569, 72] on html "إسدال اند مور الرئيسية الطلبات" at bounding box center [284, 137] width 569 height 274
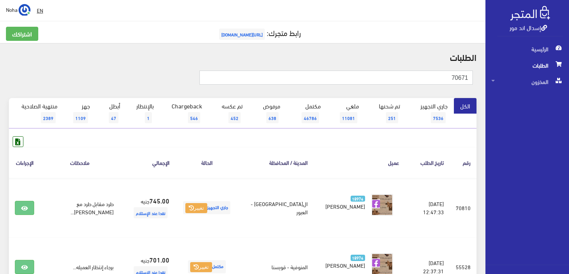
type input "70671"
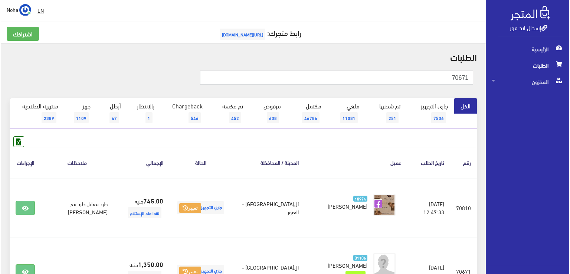
scroll to position [74, 0]
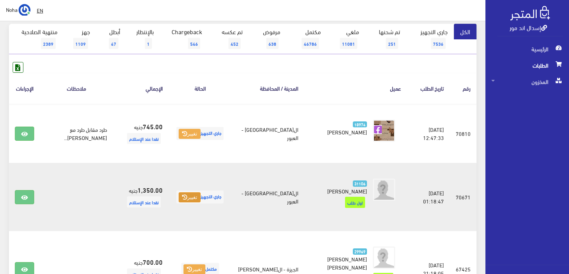
click at [181, 199] on button "تغيير" at bounding box center [190, 197] width 22 height 10
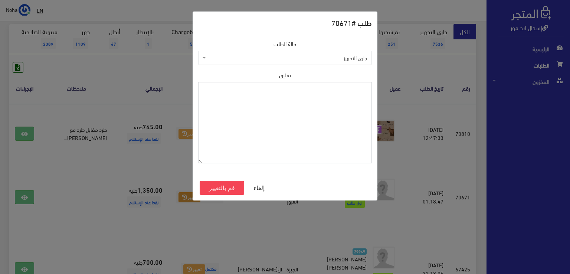
click at [263, 105] on textarea "تعليق" at bounding box center [285, 122] width 174 height 81
type textarea "هتبدل الايفازيه"
click at [209, 187] on button "قم بالتغيير" at bounding box center [222, 188] width 45 height 14
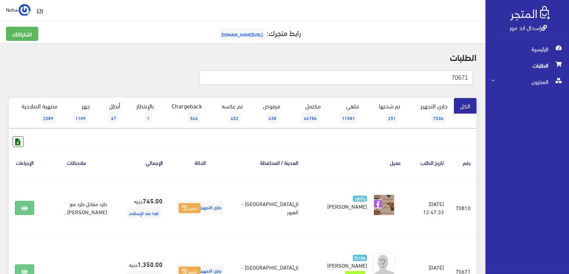
drag, startPoint x: 449, startPoint y: 77, endPoint x: 570, endPoint y: 64, distance: 122.1
click at [569, 64] on html "إسدال اند مور الرئيسية الطلبات" at bounding box center [284, 137] width 569 height 274
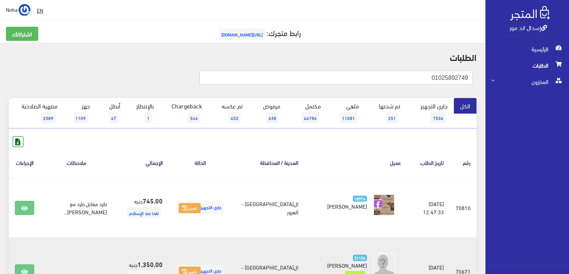
type input "01025892749"
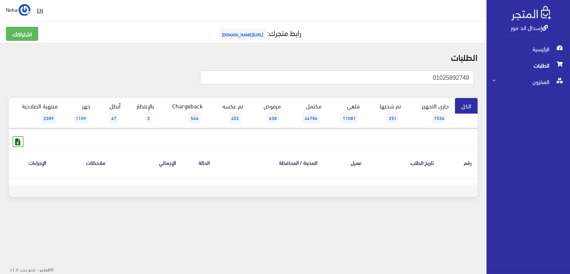
drag, startPoint x: 420, startPoint y: 75, endPoint x: 487, endPoint y: 91, distance: 69.6
click at [570, 137] on div "إسدال اند مور الرئيسية الطلبات المخزون" at bounding box center [285, 119] width 570 height 238
type input "01025892749"
drag, startPoint x: 426, startPoint y: 76, endPoint x: 570, endPoint y: 127, distance: 152.7
click at [570, 127] on div "إسدال اند مور الرئيسية الطلبات المخزون" at bounding box center [285, 119] width 570 height 238
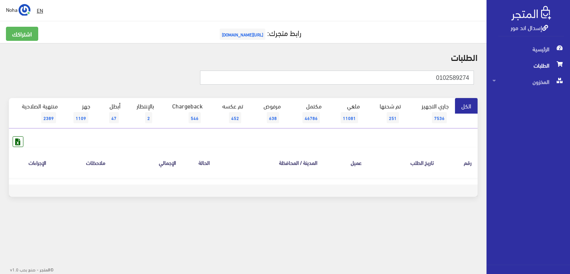
type input "01025892749"
drag, startPoint x: 420, startPoint y: 77, endPoint x: 570, endPoint y: 81, distance: 149.7
click at [570, 81] on div "إسدال اند مور الرئيسية الطلبات المخزون" at bounding box center [285, 119] width 570 height 238
type input "010039961727"
click at [451, 77] on input "010039961727" at bounding box center [337, 78] width 274 height 14
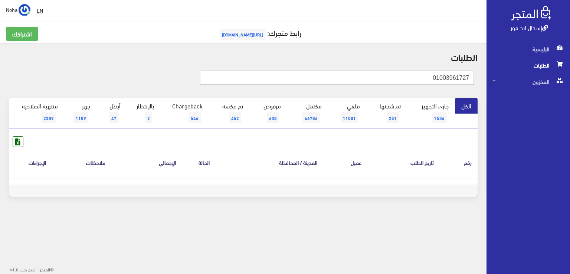
type input "01003961727"
click at [425, 81] on input "01003961727" at bounding box center [337, 78] width 274 height 14
type input "01003961723"
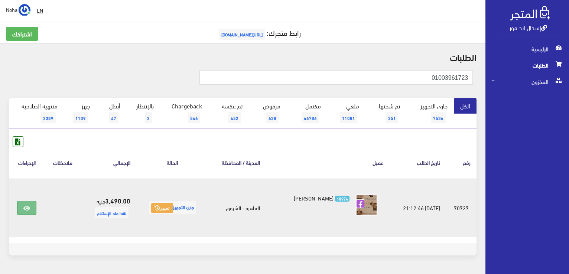
click at [24, 211] on link at bounding box center [26, 208] width 19 height 14
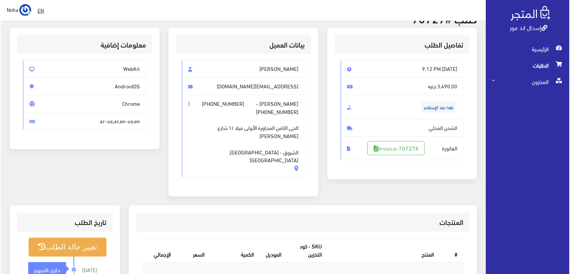
scroll to position [37, 0]
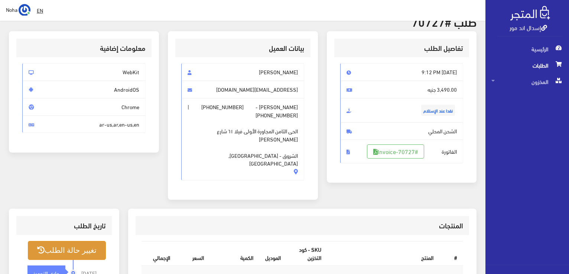
click at [89, 245] on button "تغيير حالة الطلب" at bounding box center [67, 250] width 78 height 19
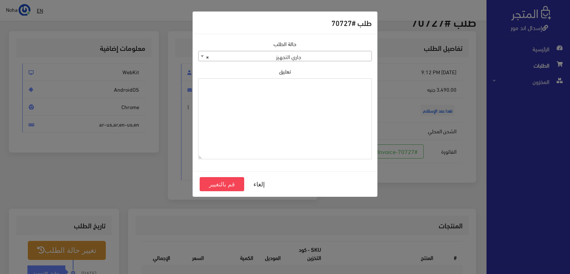
click at [251, 124] on textarea "تعليق" at bounding box center [285, 118] width 174 height 81
type textarea "اخدت الفراشه ورجعت الباقى"
click at [216, 186] on button "قم بالتغيير" at bounding box center [222, 184] width 45 height 14
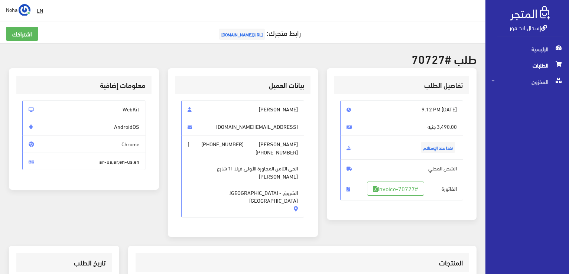
click at [248, 150] on div "تفاصيل الطلب Thu, Sep 18, 2025 9:12 PM 3,490.00 جنيه نقدا عند الإستلام #Invoice…" at bounding box center [242, 157] width 477 height 178
click at [193, 64] on h2 "طلب #70727" at bounding box center [243, 58] width 468 height 13
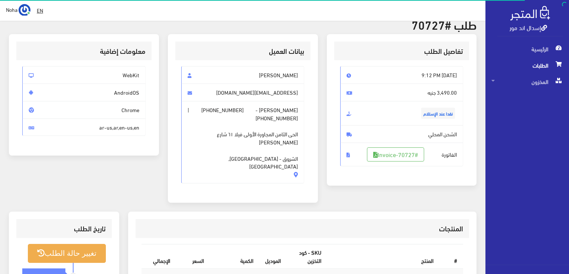
click at [557, 66] on icon at bounding box center [559, 64] width 6 height 5
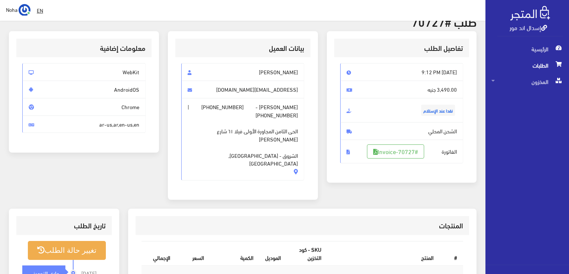
click at [549, 67] on span "الطلبات" at bounding box center [527, 65] width 72 height 16
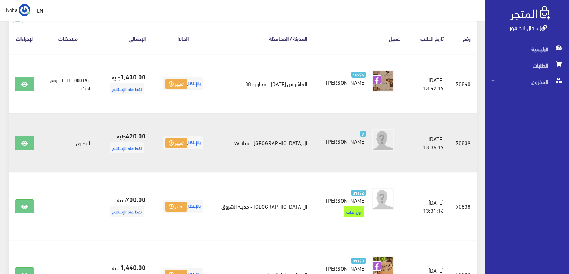
scroll to position [111, 0]
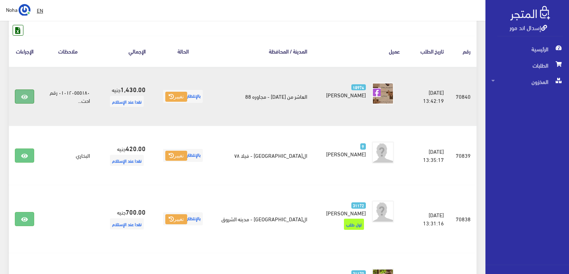
click at [27, 96] on icon at bounding box center [24, 97] width 7 height 6
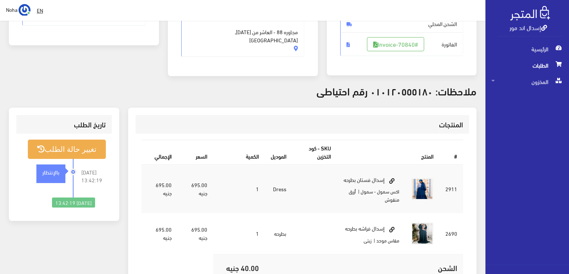
scroll to position [74, 0]
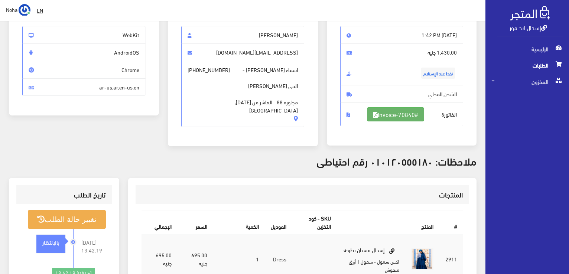
click at [422, 116] on link "#Invoice-70840" at bounding box center [395, 114] width 57 height 14
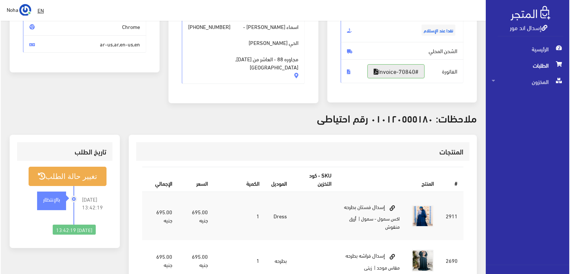
scroll to position [149, 0]
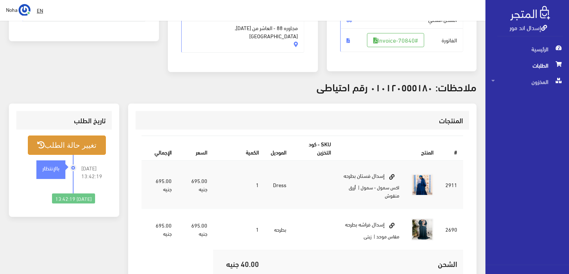
click at [37, 143] on icon at bounding box center [40, 145] width 7 height 7
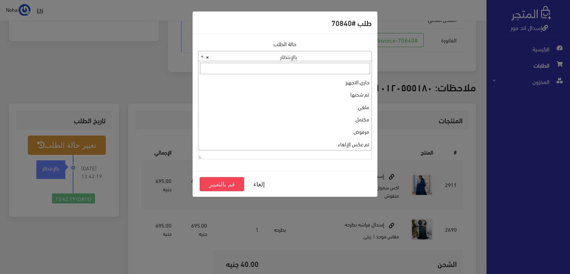
click at [333, 55] on span "× بالإنتظار" at bounding box center [285, 56] width 173 height 10
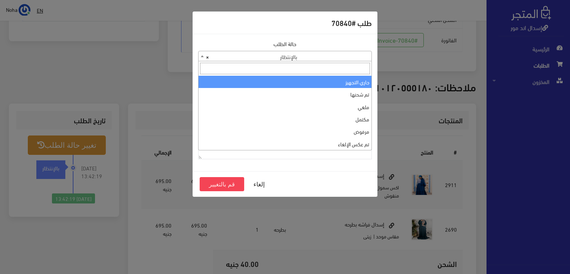
select select "1"
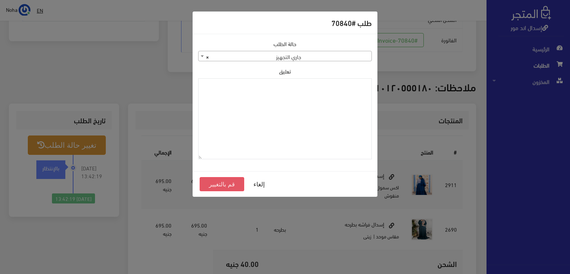
click at [228, 183] on button "قم بالتغيير" at bounding box center [222, 184] width 45 height 14
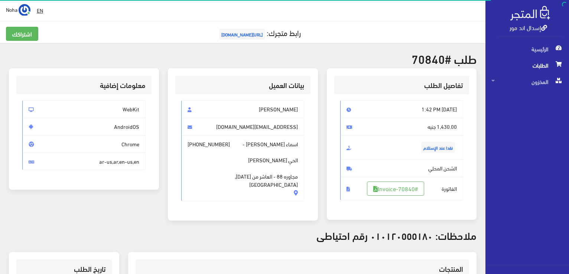
scroll to position [111, 0]
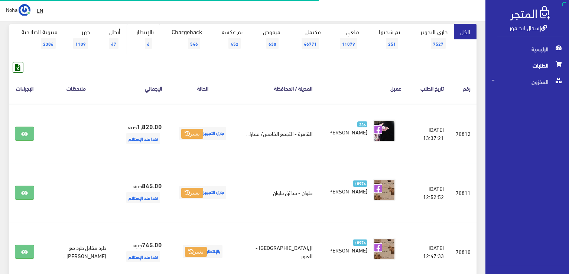
scroll to position [74, 0]
click at [143, 32] on link "بالإنتظار 6" at bounding box center [143, 39] width 33 height 30
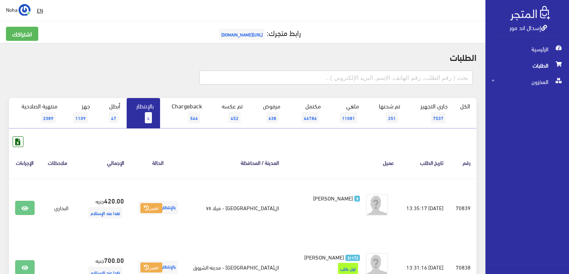
click at [332, 79] on input "text" at bounding box center [335, 78] width 273 height 14
type input "70835"
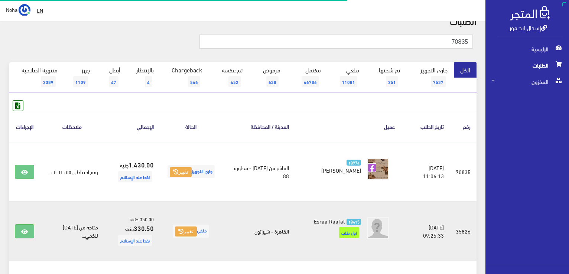
scroll to position [74, 0]
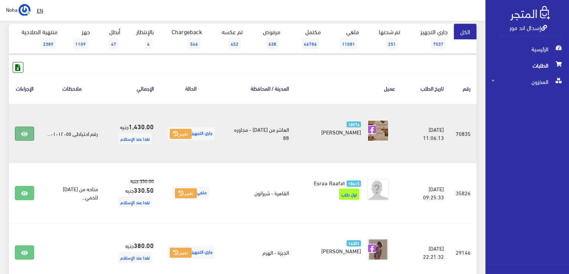
click at [27, 133] on icon at bounding box center [24, 134] width 7 height 6
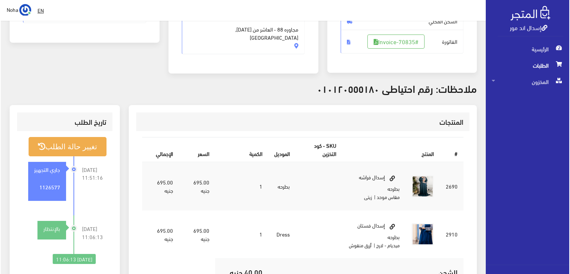
scroll to position [149, 0]
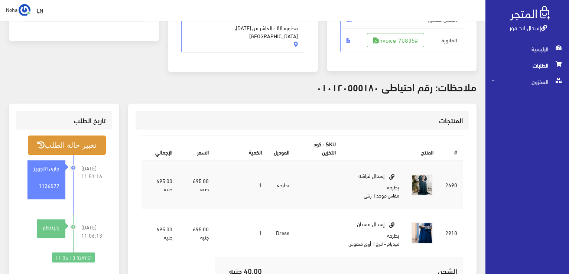
click at [59, 148] on button "تغيير حالة الطلب" at bounding box center [67, 145] width 78 height 19
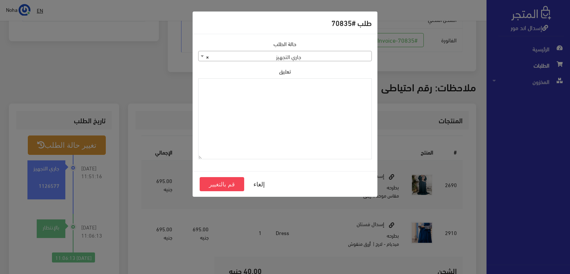
click at [306, 54] on span "× جاري التجهيز" at bounding box center [285, 56] width 173 height 10
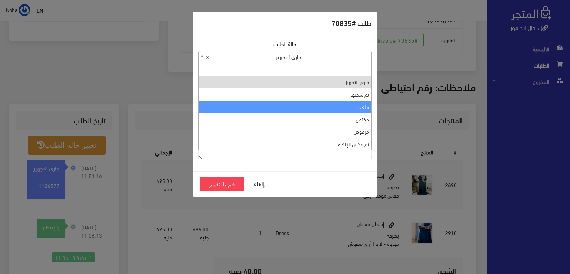
select select "3"
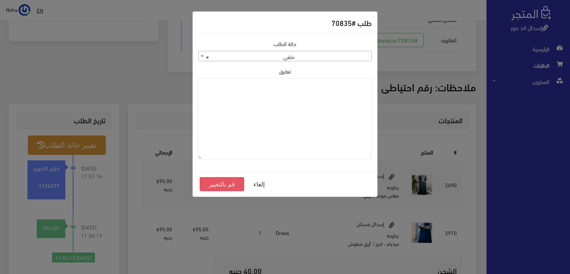
click at [220, 182] on button "قم بالتغيير" at bounding box center [222, 184] width 45 height 14
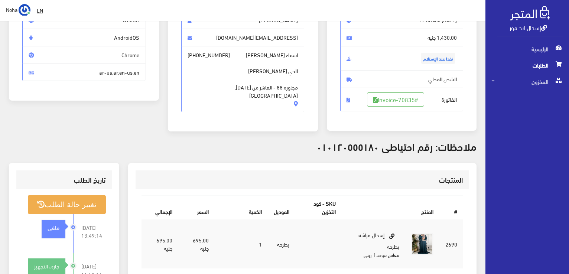
scroll to position [149, 0]
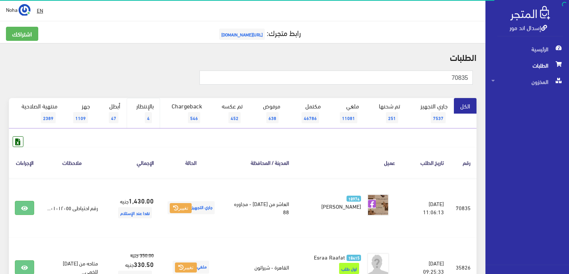
click at [152, 117] on span "4" at bounding box center [148, 117] width 7 height 11
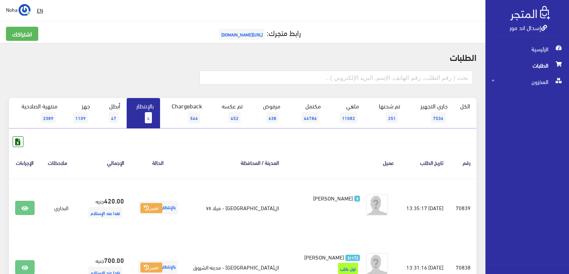
click at [137, 108] on link "بالإنتظار 4" at bounding box center [143, 113] width 33 height 30
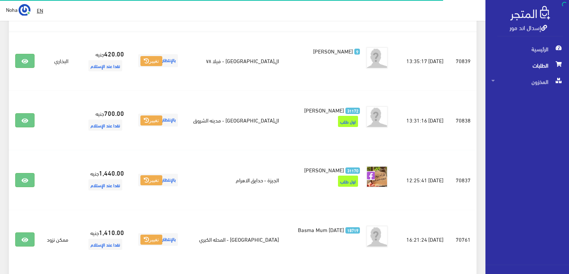
scroll to position [186, 0]
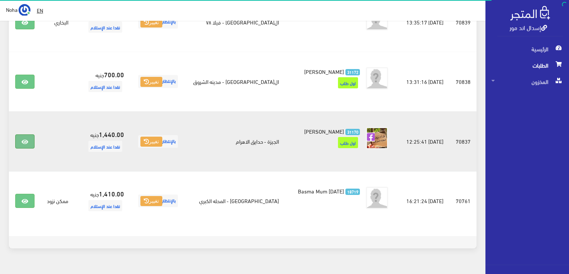
click at [29, 140] on link at bounding box center [24, 141] width 19 height 14
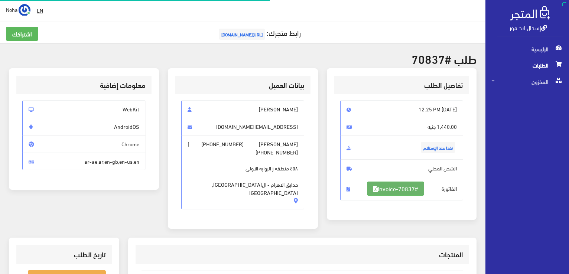
click at [412, 182] on link "#Invoice-70837" at bounding box center [395, 189] width 57 height 14
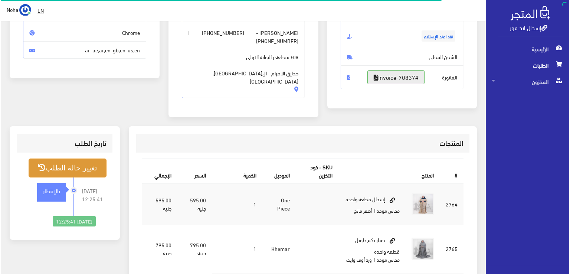
scroll to position [111, 0]
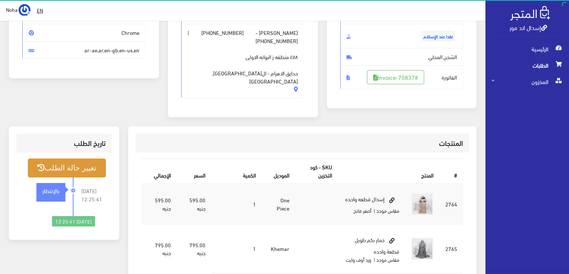
click at [74, 160] on button "تغيير حالة الطلب" at bounding box center [67, 168] width 78 height 19
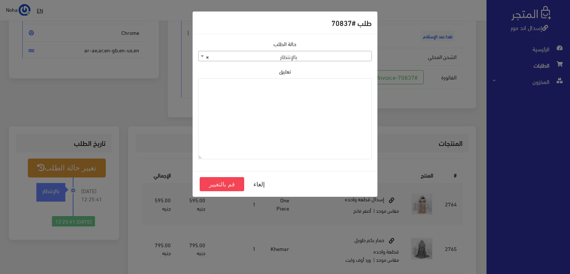
click at [303, 54] on span "× بالإنتظار" at bounding box center [285, 56] width 173 height 10
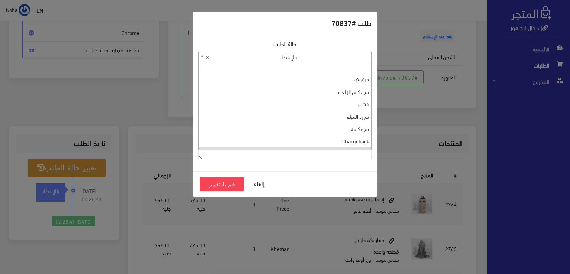
scroll to position [0, 0]
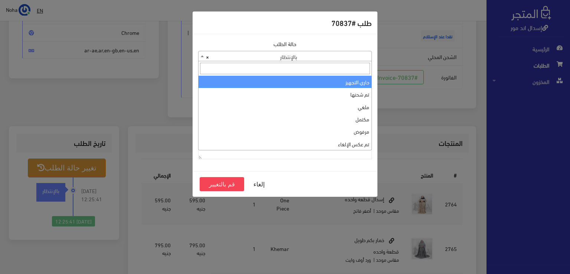
select select "1"
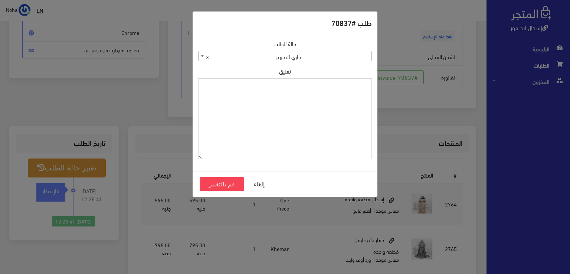
paste textarea "1126577"
type textarea "1126577"
click at [210, 188] on button "قم بالتغيير" at bounding box center [222, 184] width 45 height 14
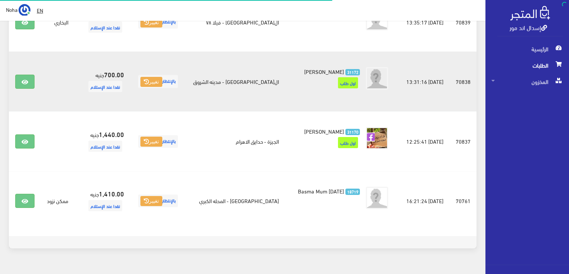
scroll to position [186, 0]
click at [25, 81] on icon at bounding box center [25, 82] width 7 height 6
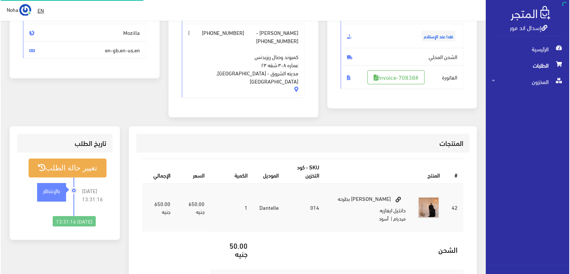
scroll to position [111, 0]
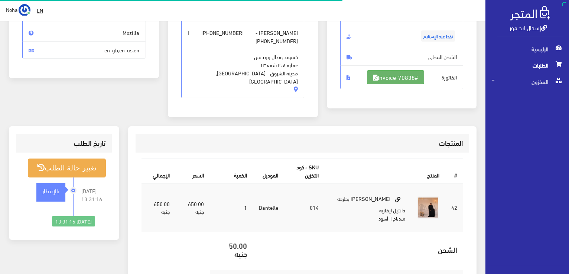
click at [391, 74] on link "#Invoice-70838" at bounding box center [395, 77] width 57 height 14
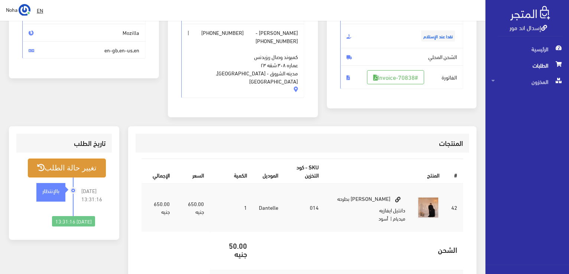
click at [75, 165] on button "تغيير حالة الطلب" at bounding box center [67, 168] width 78 height 19
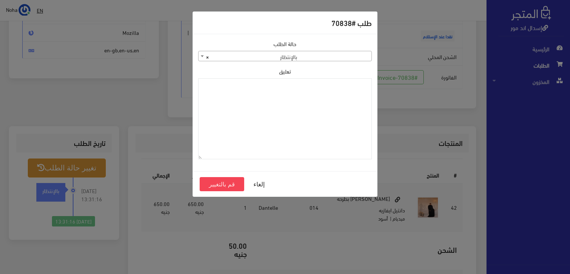
click at [276, 62] on div "حالة الطلب جاري التجهيز تم شحنها ملغي مكتمل مرفوض تم عكس الإلغاء فشل تم رد المب…" at bounding box center [285, 103] width 183 height 126
click at [277, 59] on span "× بالإنتظار" at bounding box center [285, 56] width 173 height 10
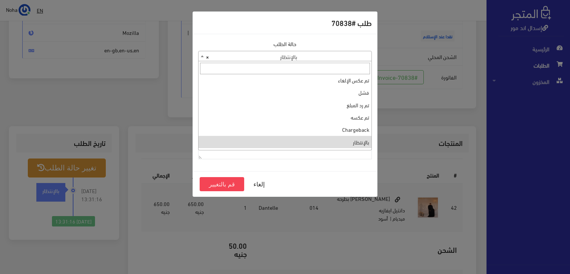
scroll to position [0, 0]
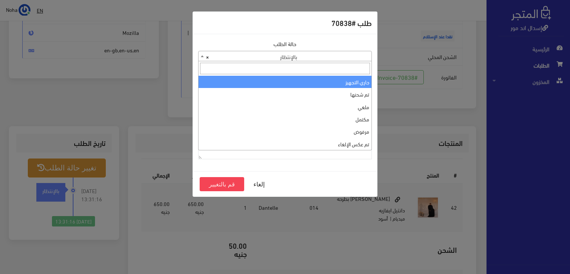
click at [277, 72] on input "search" at bounding box center [285, 69] width 170 height 12
select select "1"
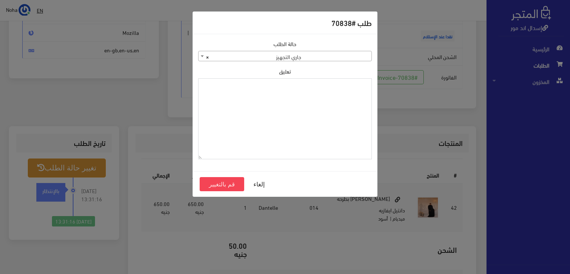
paste textarea "1126577"
type textarea "1126577"
click at [218, 185] on button "قم بالتغيير" at bounding box center [222, 184] width 45 height 14
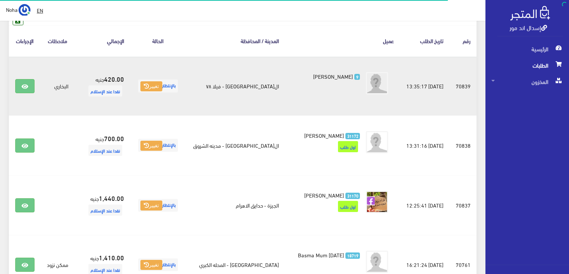
scroll to position [111, 0]
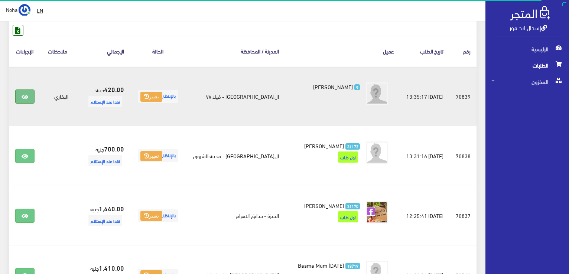
click at [32, 98] on link at bounding box center [24, 97] width 19 height 14
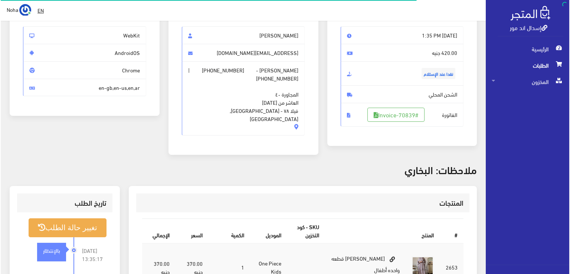
scroll to position [74, 0]
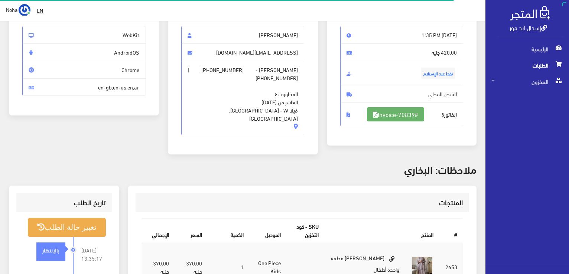
click at [387, 119] on link "#Invoice-70839" at bounding box center [395, 114] width 57 height 14
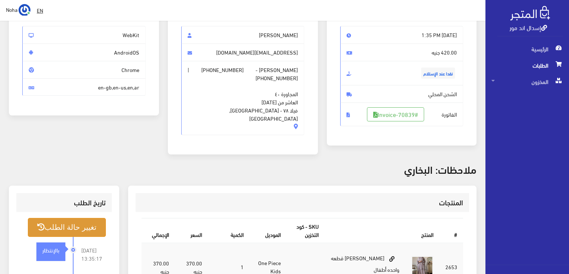
click at [83, 219] on button "تغيير حالة الطلب" at bounding box center [67, 227] width 78 height 19
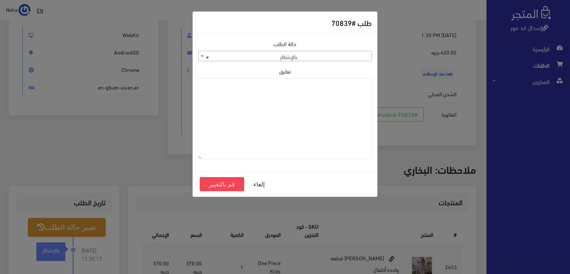
click at [278, 57] on span "× بالإنتظار" at bounding box center [285, 56] width 173 height 10
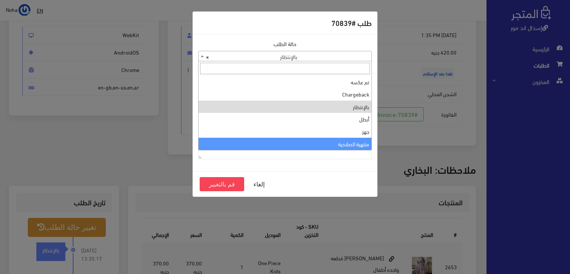
select select "14"
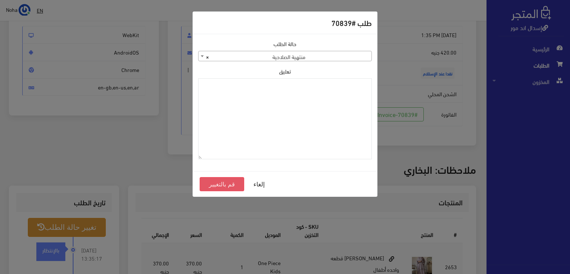
click at [227, 183] on button "قم بالتغيير" at bounding box center [222, 184] width 45 height 14
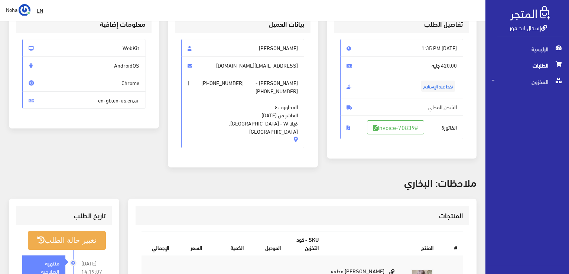
scroll to position [111, 0]
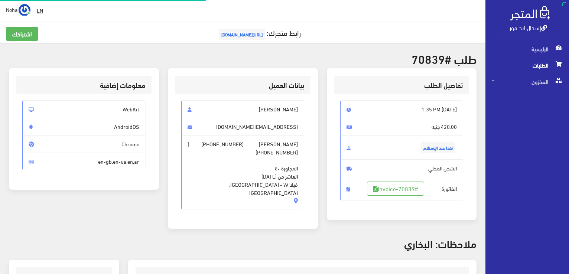
scroll to position [74, 0]
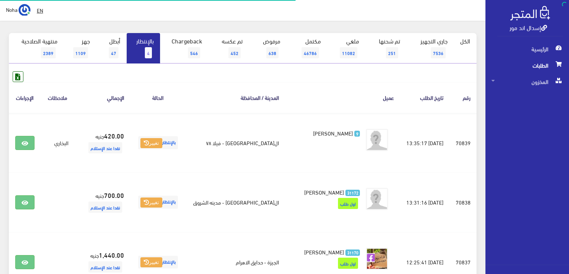
scroll to position [37, 0]
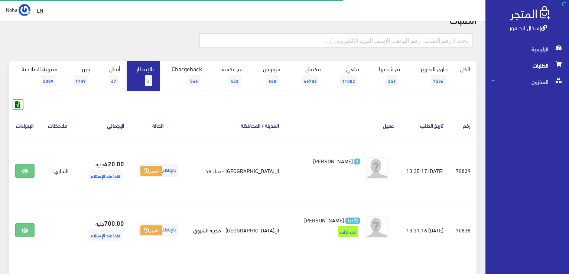
click at [146, 75] on link "بالإنتظار 4" at bounding box center [143, 76] width 33 height 30
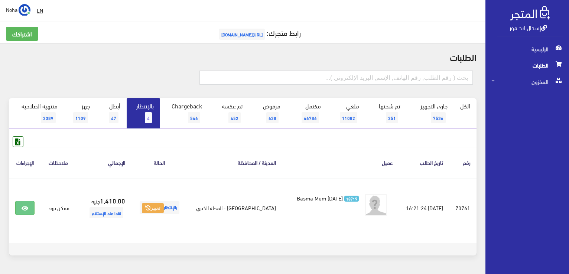
click at [135, 98] on link "بالإنتظار 4" at bounding box center [143, 113] width 33 height 30
click at [153, 113] on link "بالإنتظار 4" at bounding box center [143, 113] width 33 height 30
